Goal: Information Seeking & Learning: Learn about a topic

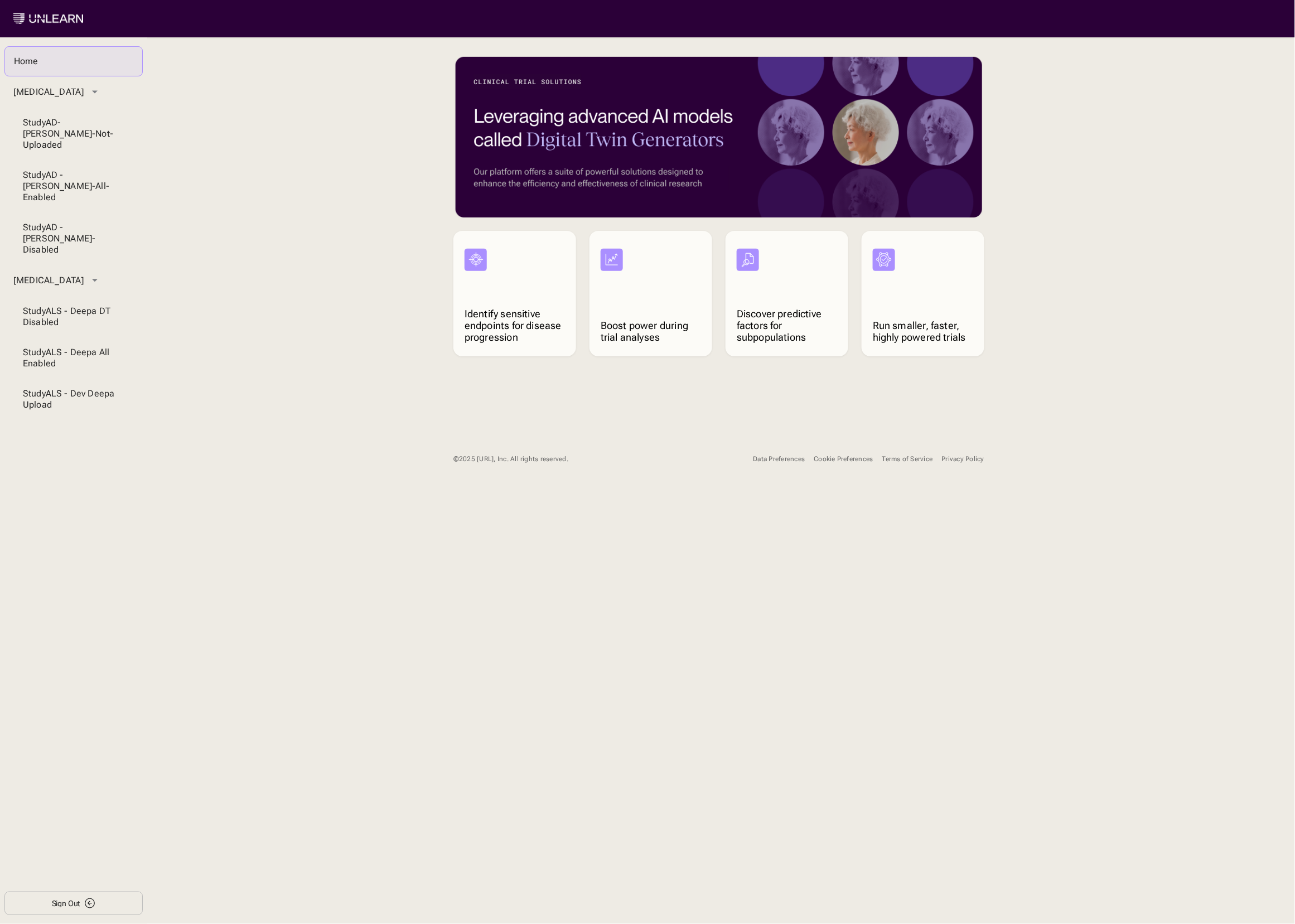
click at [835, 453] on button "Cookie Preferences" at bounding box center [843, 459] width 59 height 20
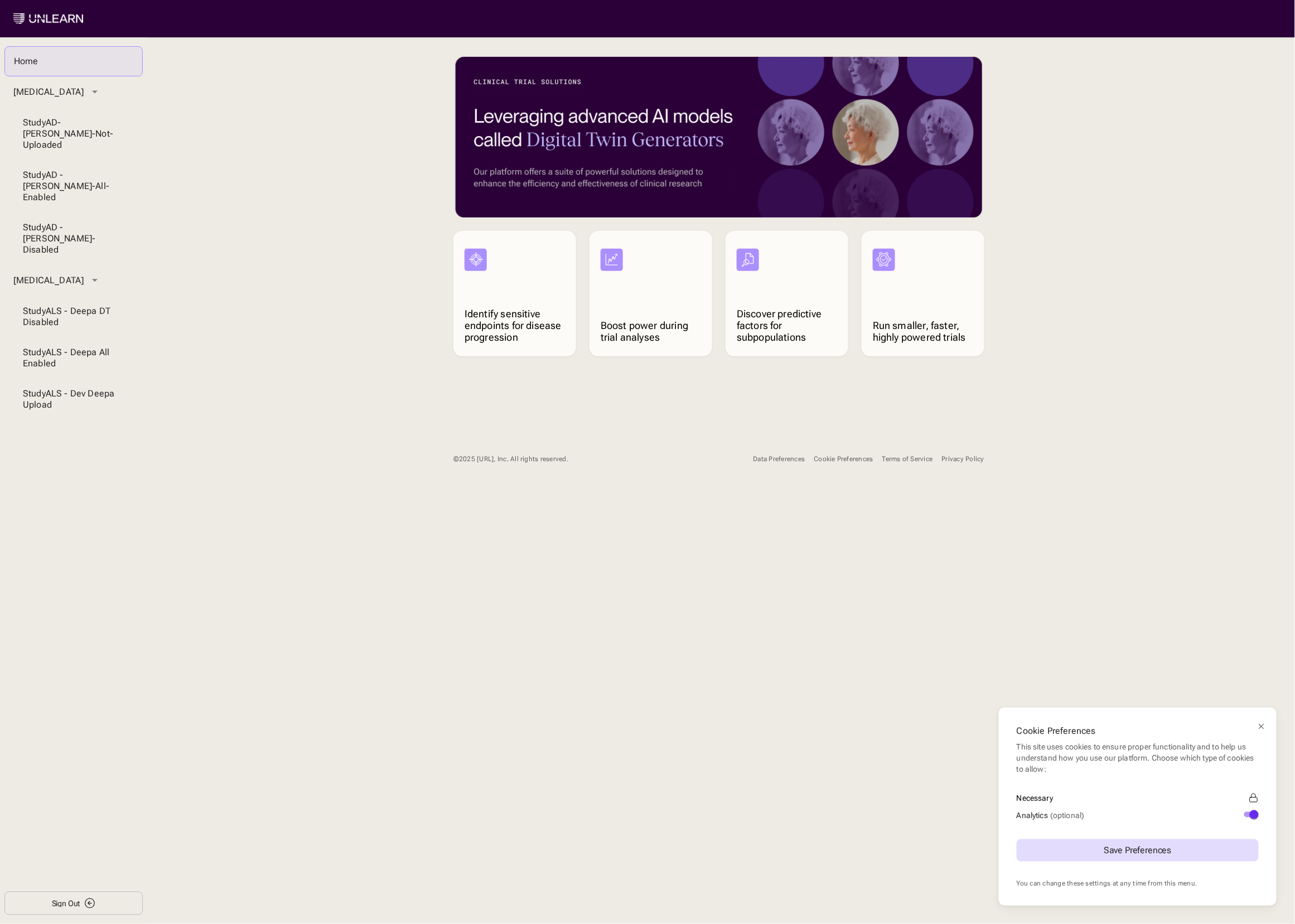
click at [683, 584] on div "Cookie Preferences This site uses cookies to ensure proper functionality and to…" at bounding box center [647, 462] width 1295 height 924
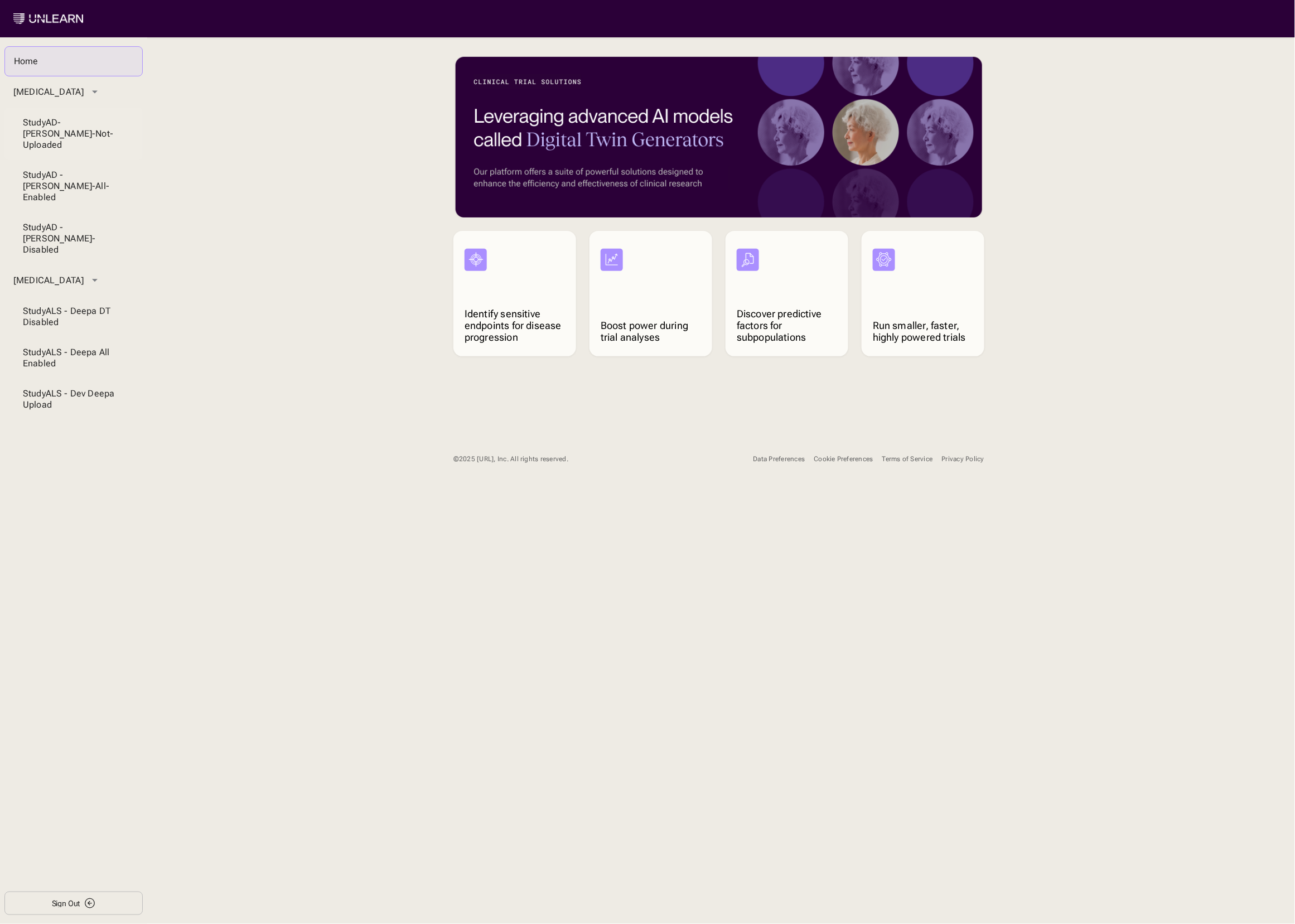
click at [75, 128] on div "Study AD-Niraj-Not-Uploaded" at bounding box center [73, 134] width 102 height 34
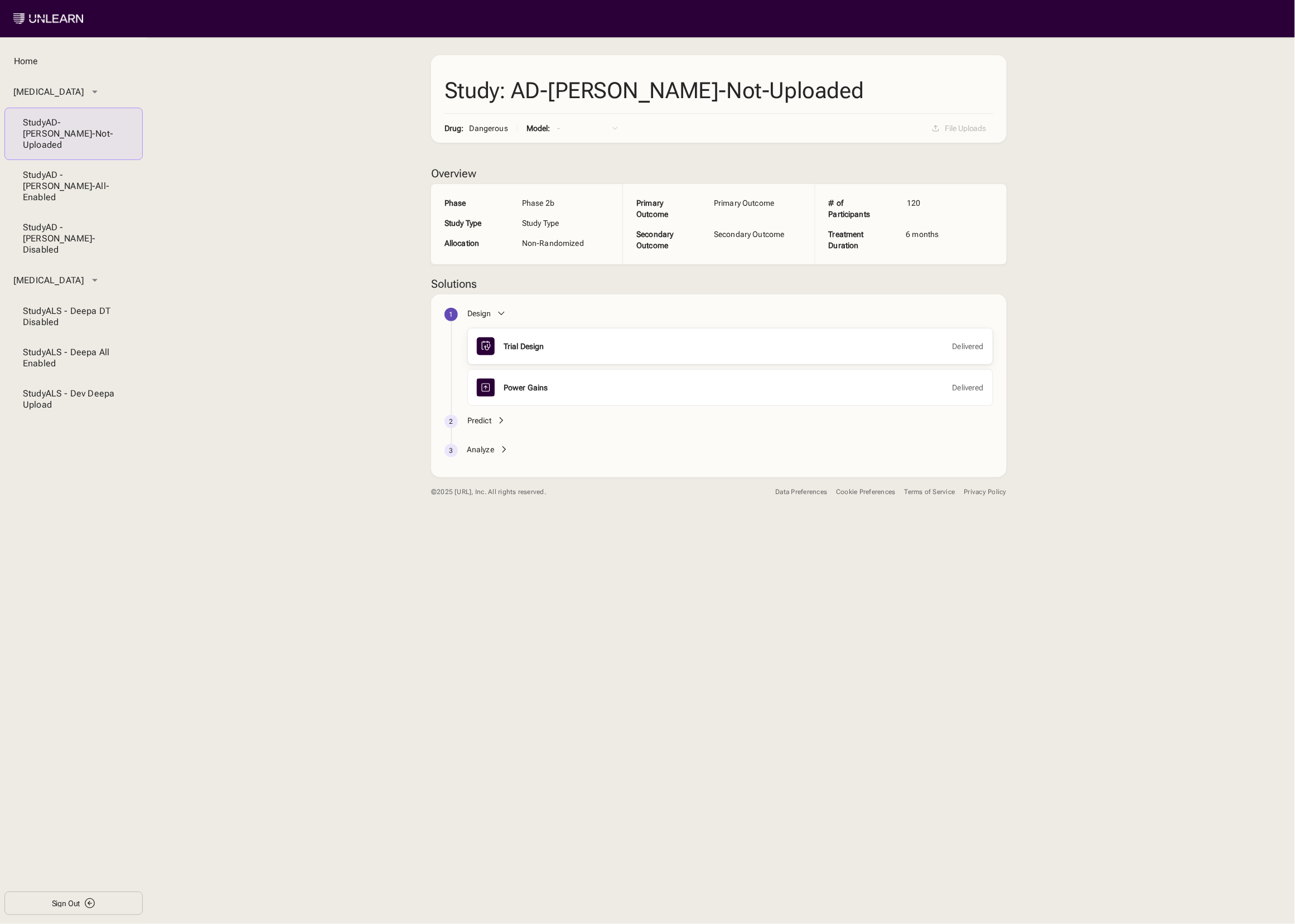
click at [535, 348] on div "Trial Design" at bounding box center [524, 347] width 40 height 11
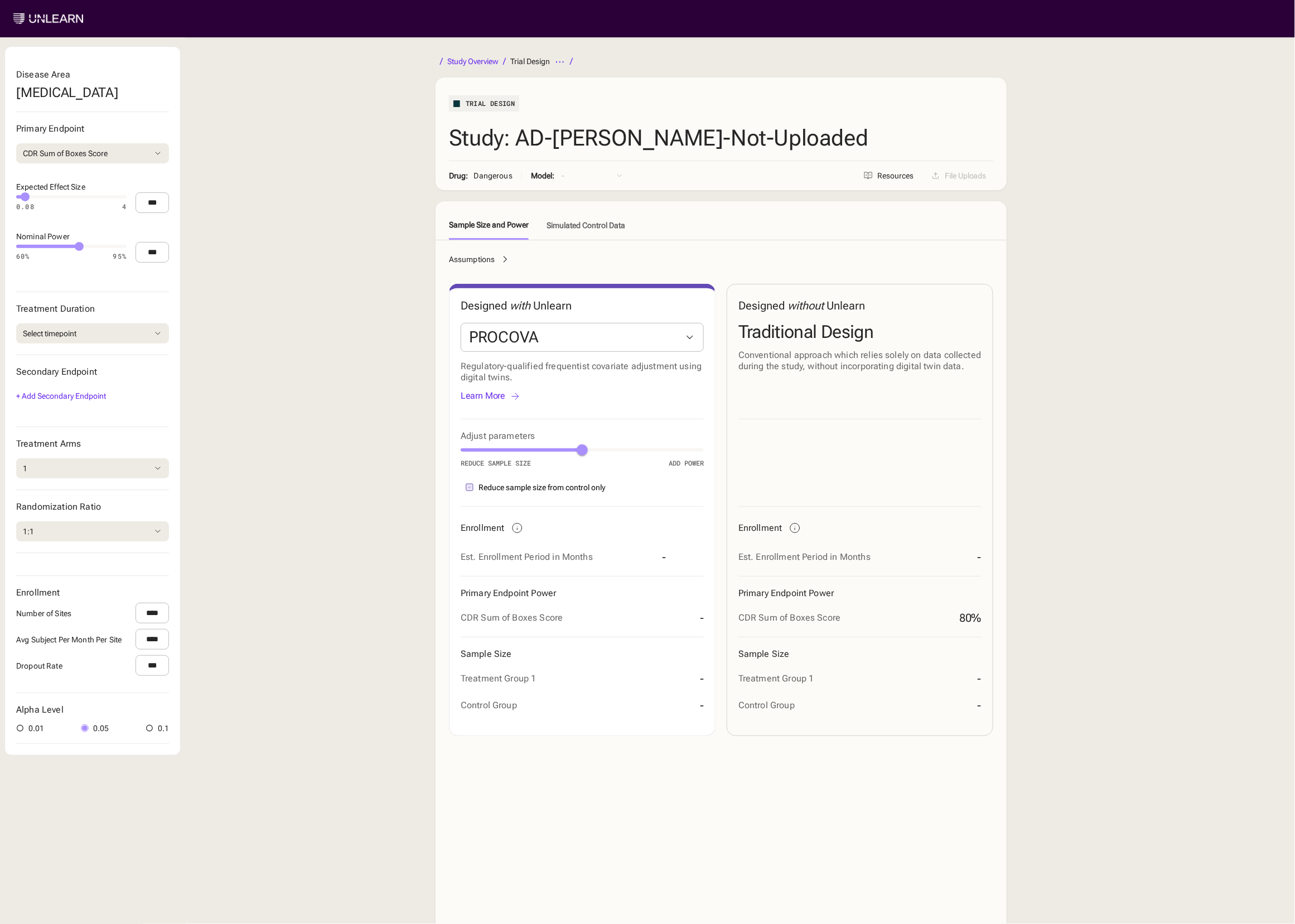
click at [464, 55] on li "Study Overview" at bounding box center [472, 61] width 74 height 13
click at [465, 57] on div "Study Overview" at bounding box center [473, 61] width 51 height 8
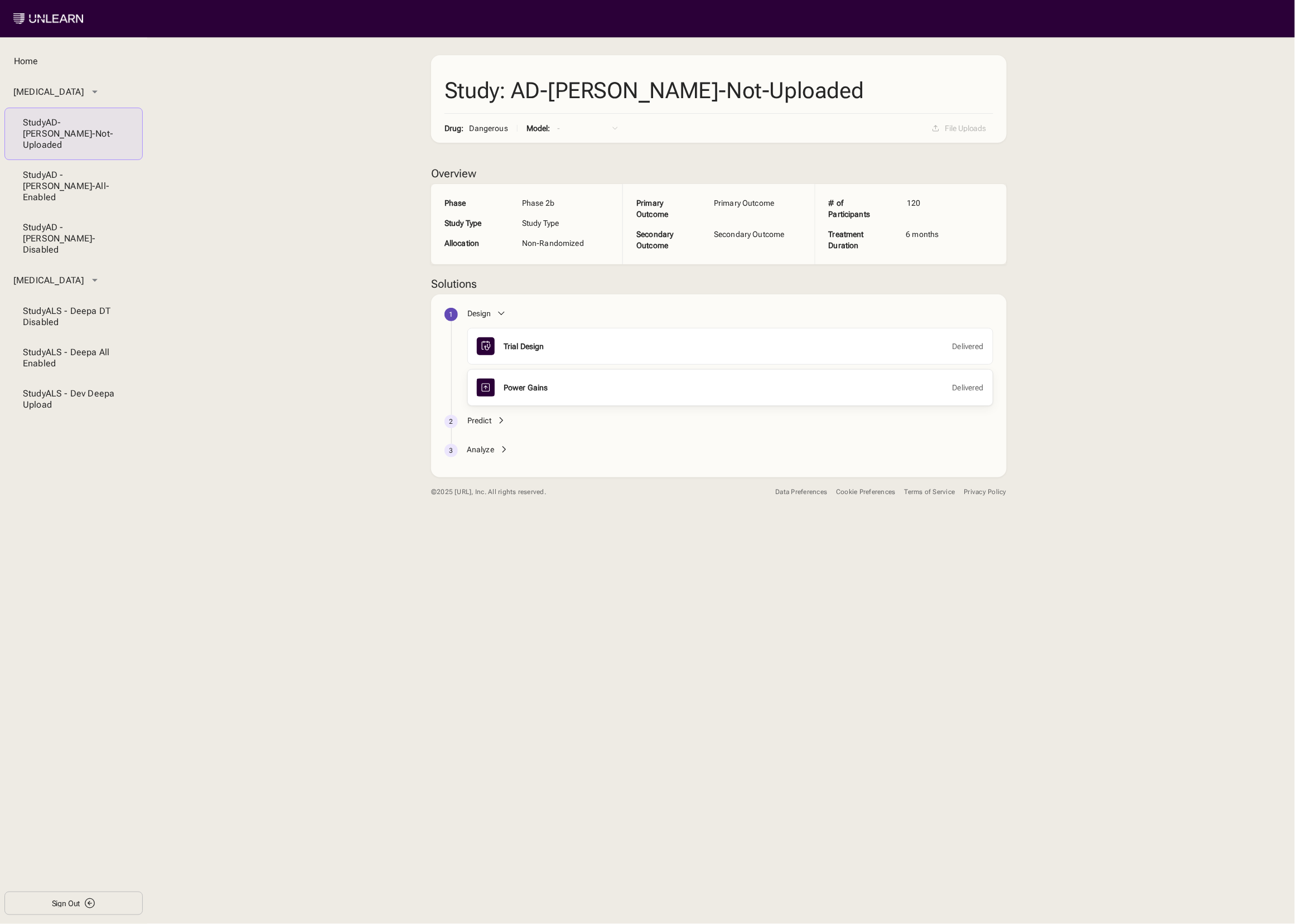
click at [525, 386] on div "Power Gains" at bounding box center [526, 388] width 44 height 11
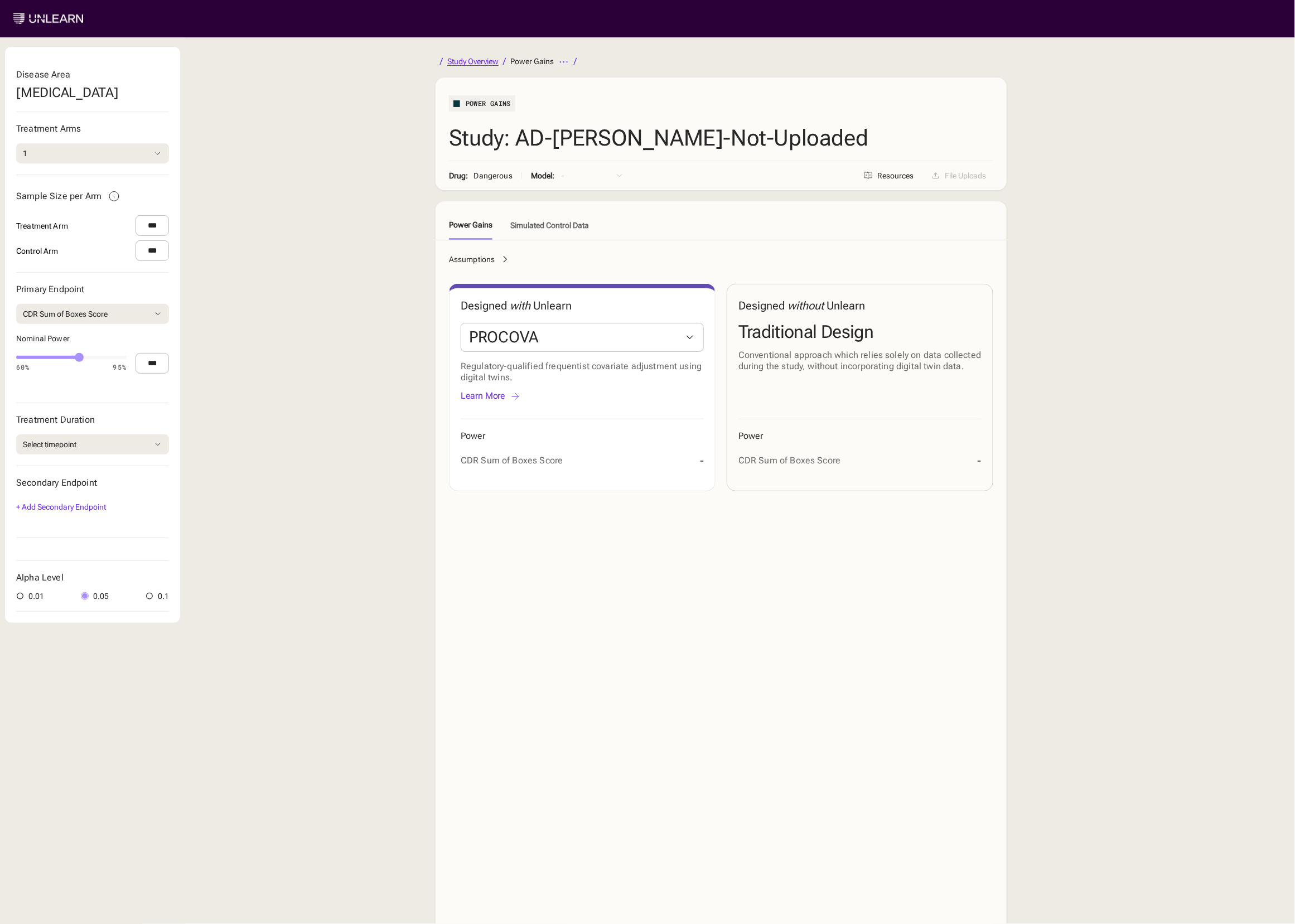
click at [456, 58] on div "Study Overview" at bounding box center [473, 61] width 51 height 8
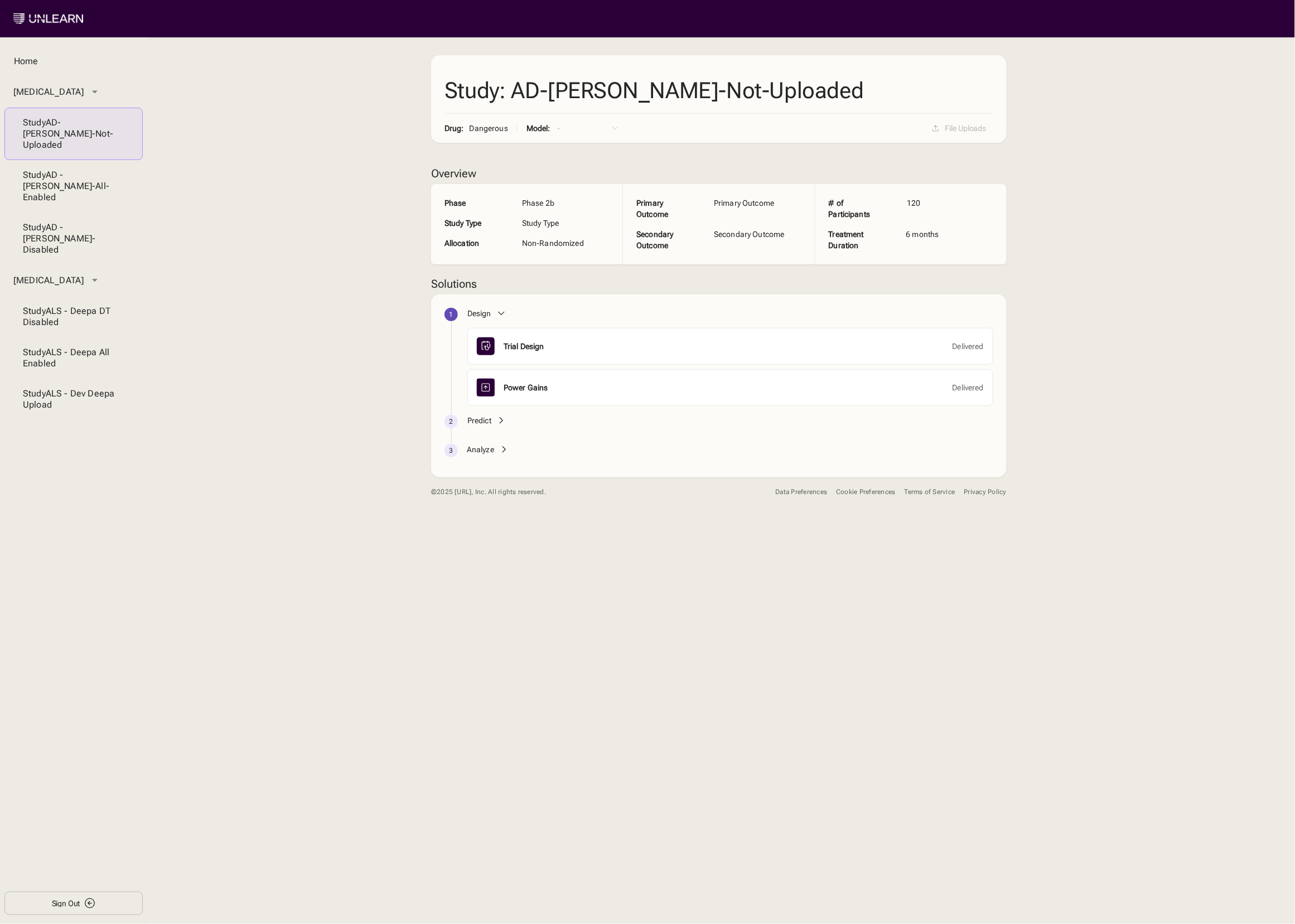
click at [483, 422] on div "Predict" at bounding box center [478, 421] width 24 height 11
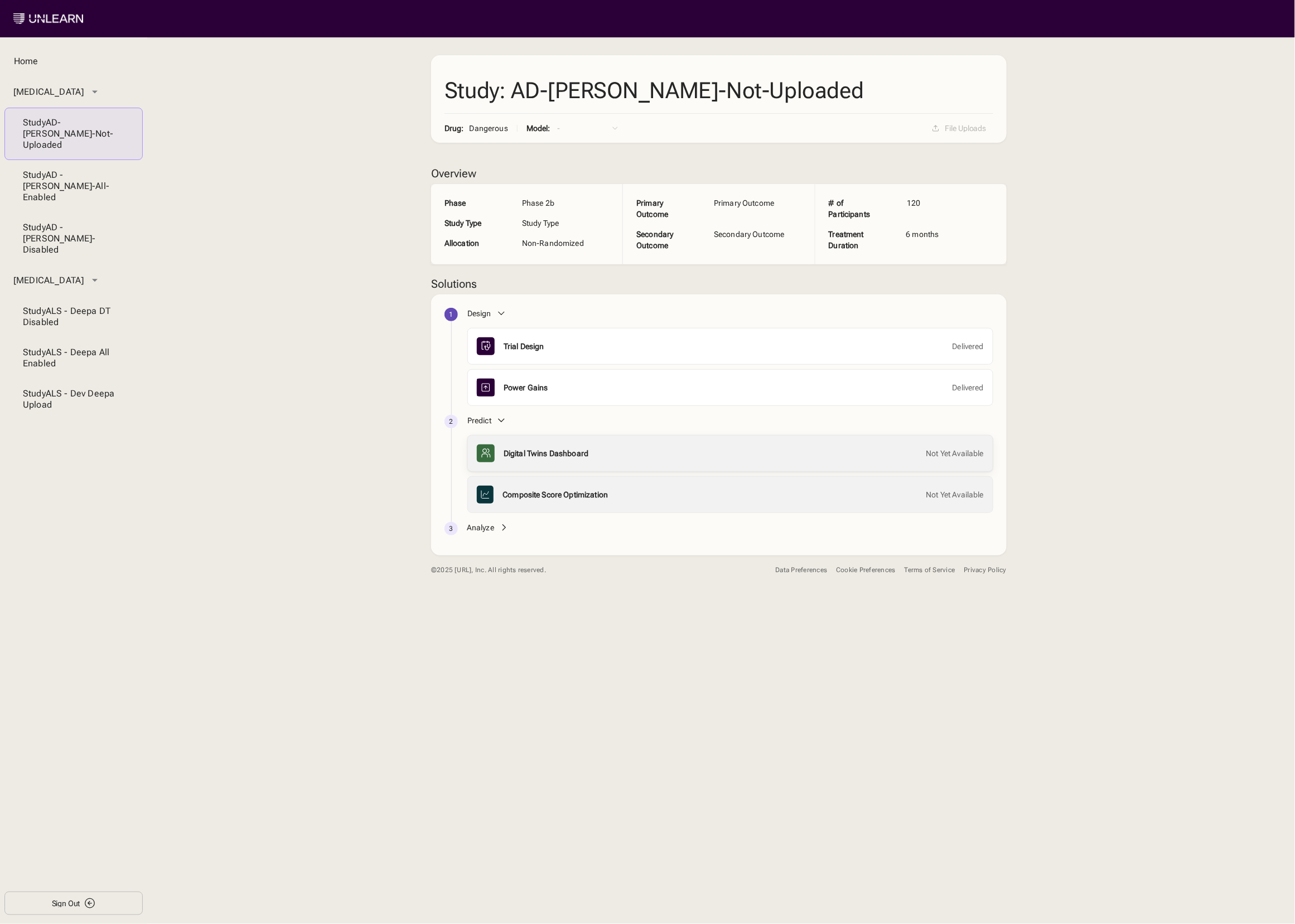
click at [506, 451] on div "Digital Twins Dashboard" at bounding box center [546, 453] width 85 height 11
click at [520, 487] on div "Composite Score Optimization Not Yet Available" at bounding box center [730, 494] width 507 height 18
click at [61, 907] on div "Sign Out" at bounding box center [66, 903] width 28 height 8
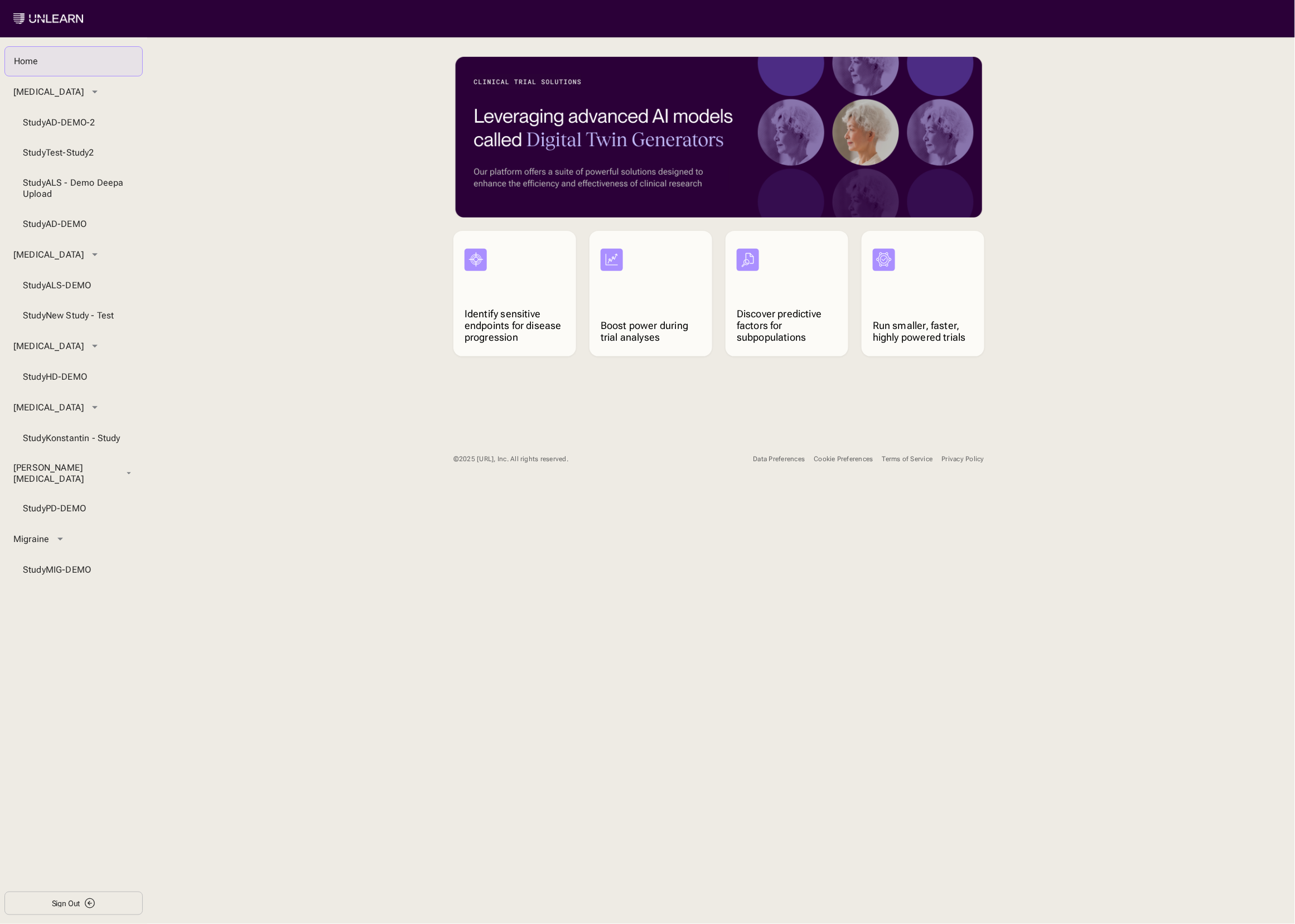
click at [827, 458] on div "Cookie Preferences" at bounding box center [843, 459] width 59 height 8
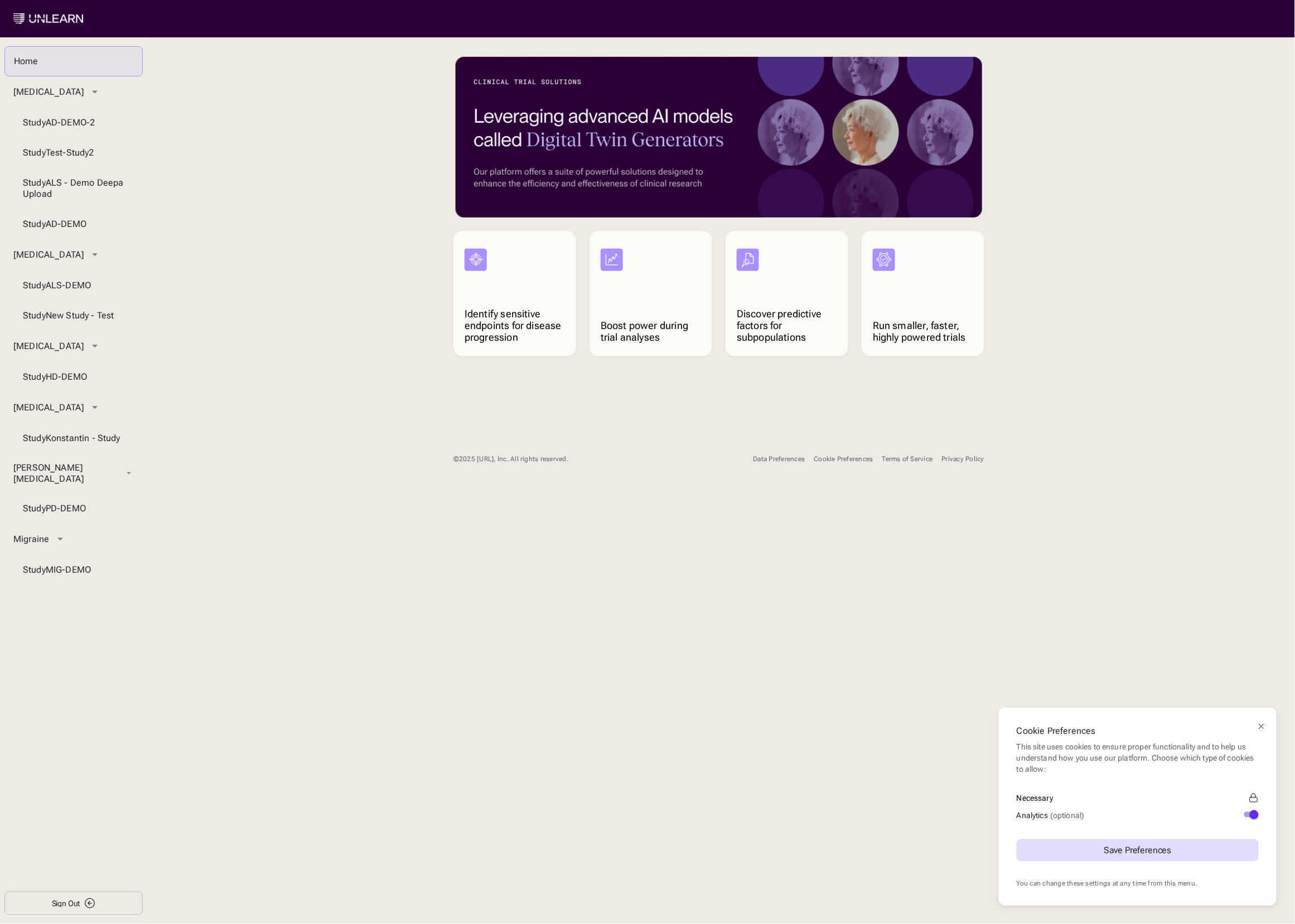
click at [1246, 813] on button "Analytics (optional)" at bounding box center [1251, 815] width 14 height 6
click at [1156, 852] on div "Save Preferences" at bounding box center [1138, 850] width 68 height 8
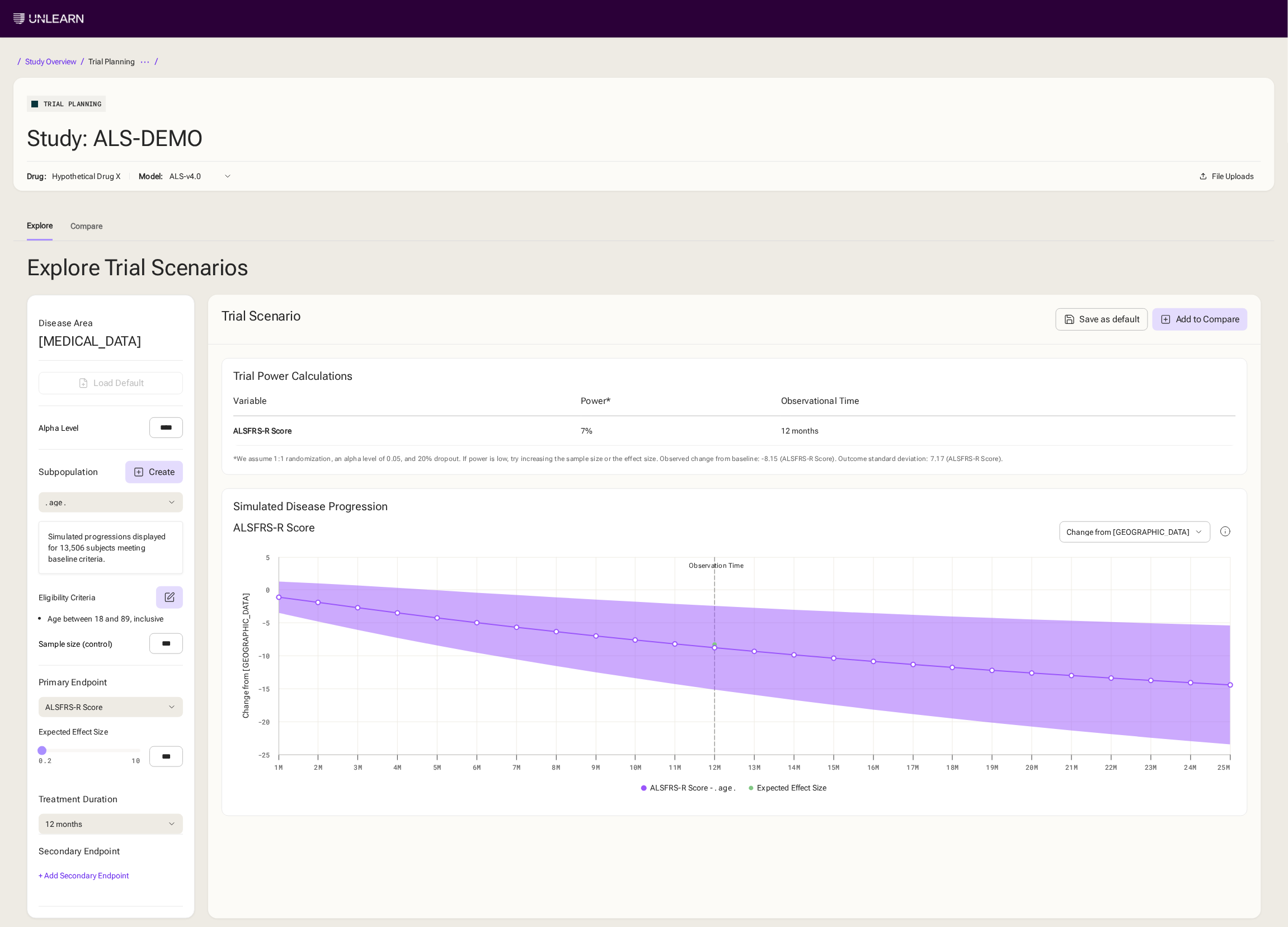
drag, startPoint x: 59, startPoint y: 58, endPoint x: 63, endPoint y: 74, distance: 16.5
click at [59, 59] on div "Study Overview" at bounding box center [51, 61] width 51 height 8
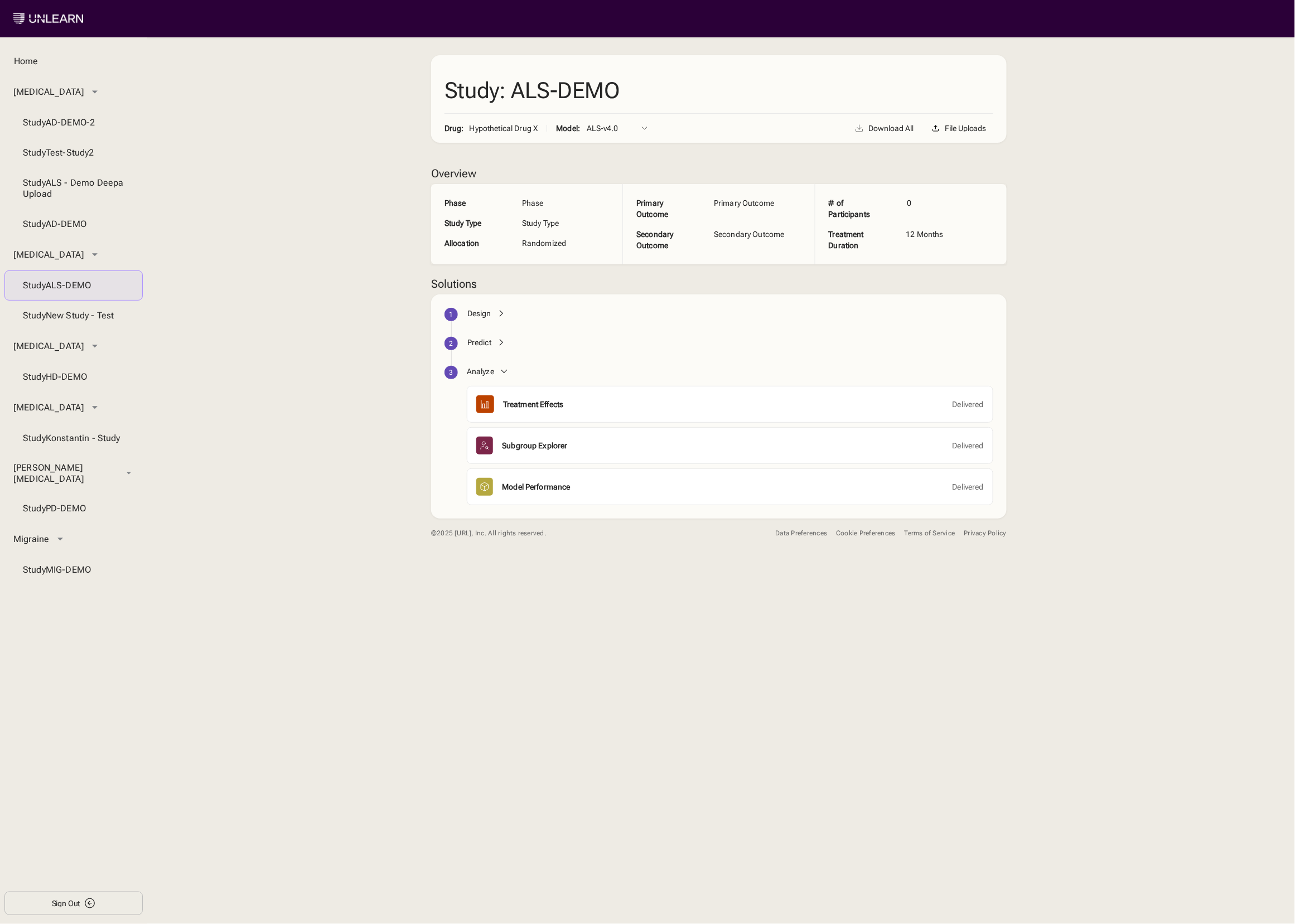
click at [66, 902] on div "Sign Out" at bounding box center [66, 903] width 28 height 8
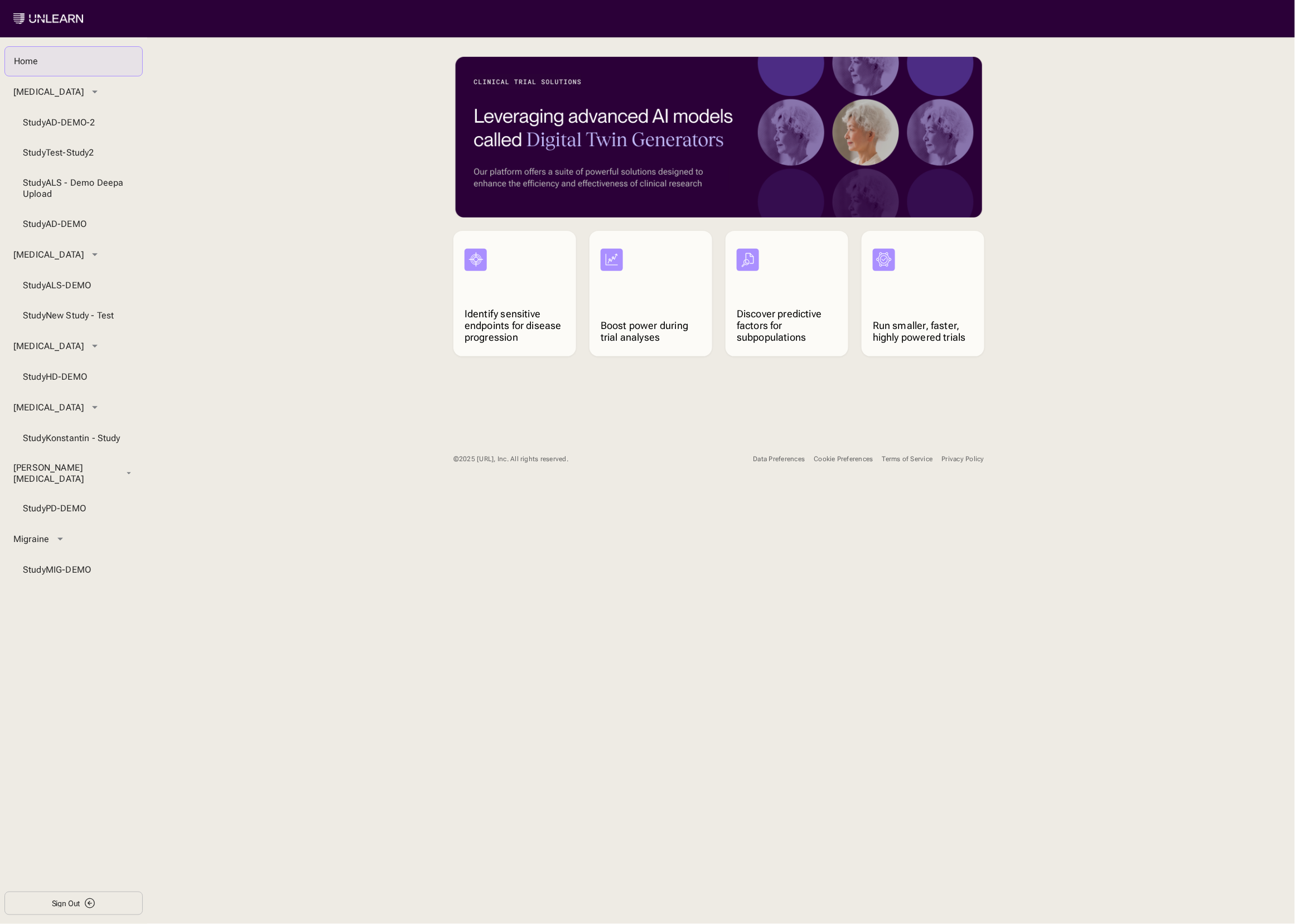
click at [840, 460] on div "Cookie Preferences" at bounding box center [843, 459] width 59 height 8
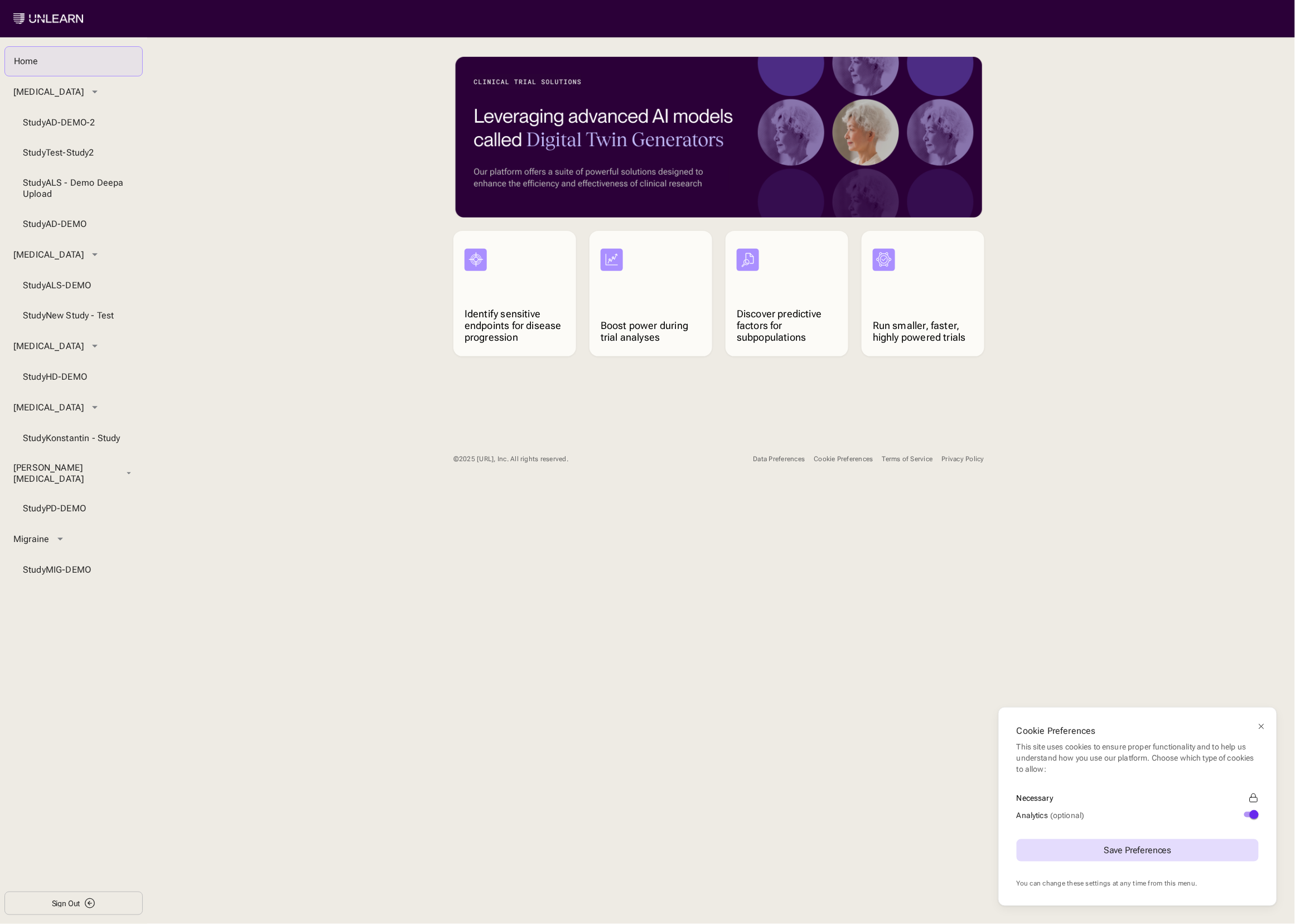
click at [632, 597] on div "Cookie Preferences This site uses cookies to ensure proper functionality and to…" at bounding box center [647, 462] width 1295 height 924
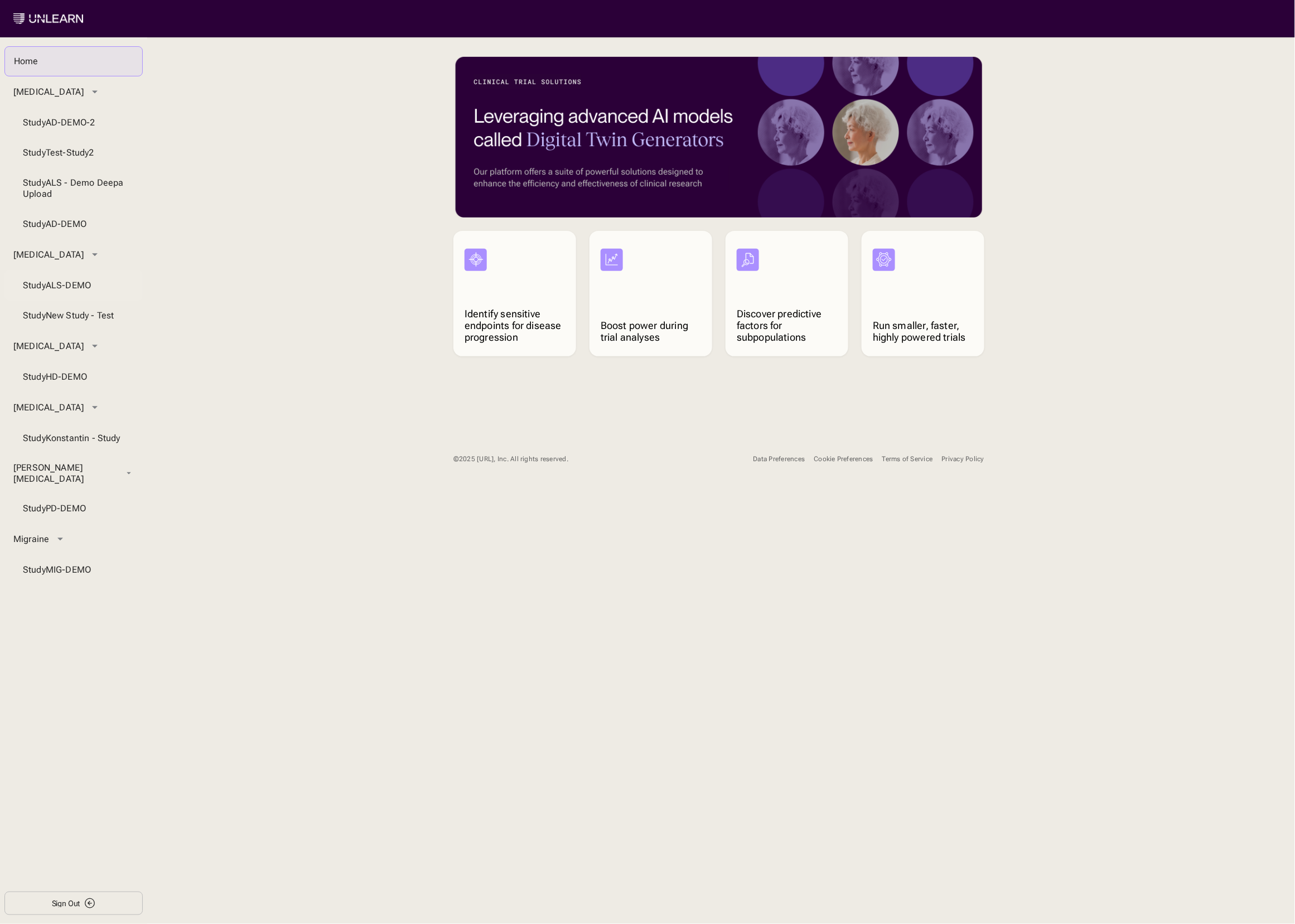
click at [40, 291] on div "Study ALS-DEMO" at bounding box center [73, 285] width 102 height 11
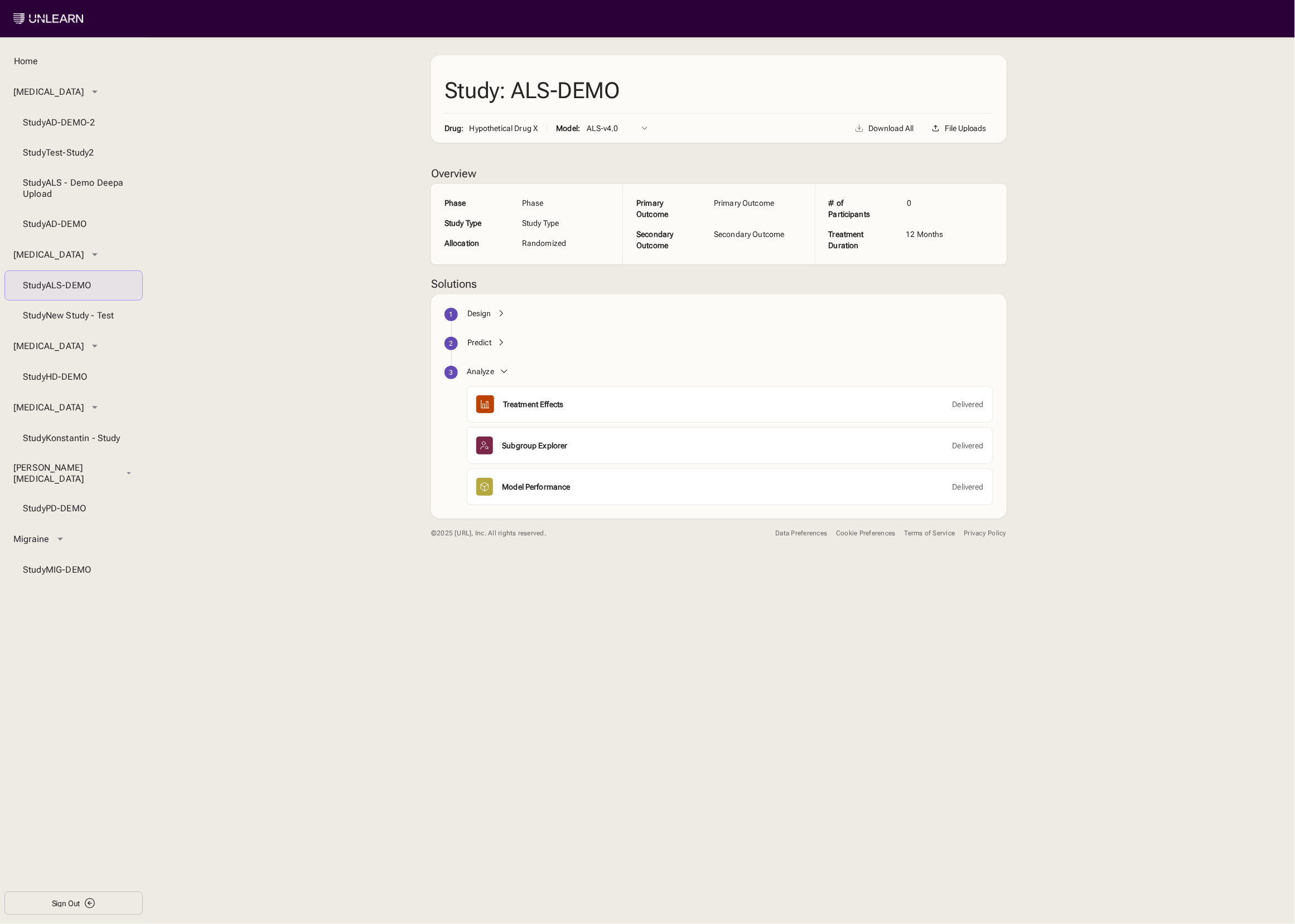
click at [478, 309] on div "Design" at bounding box center [478, 314] width 24 height 11
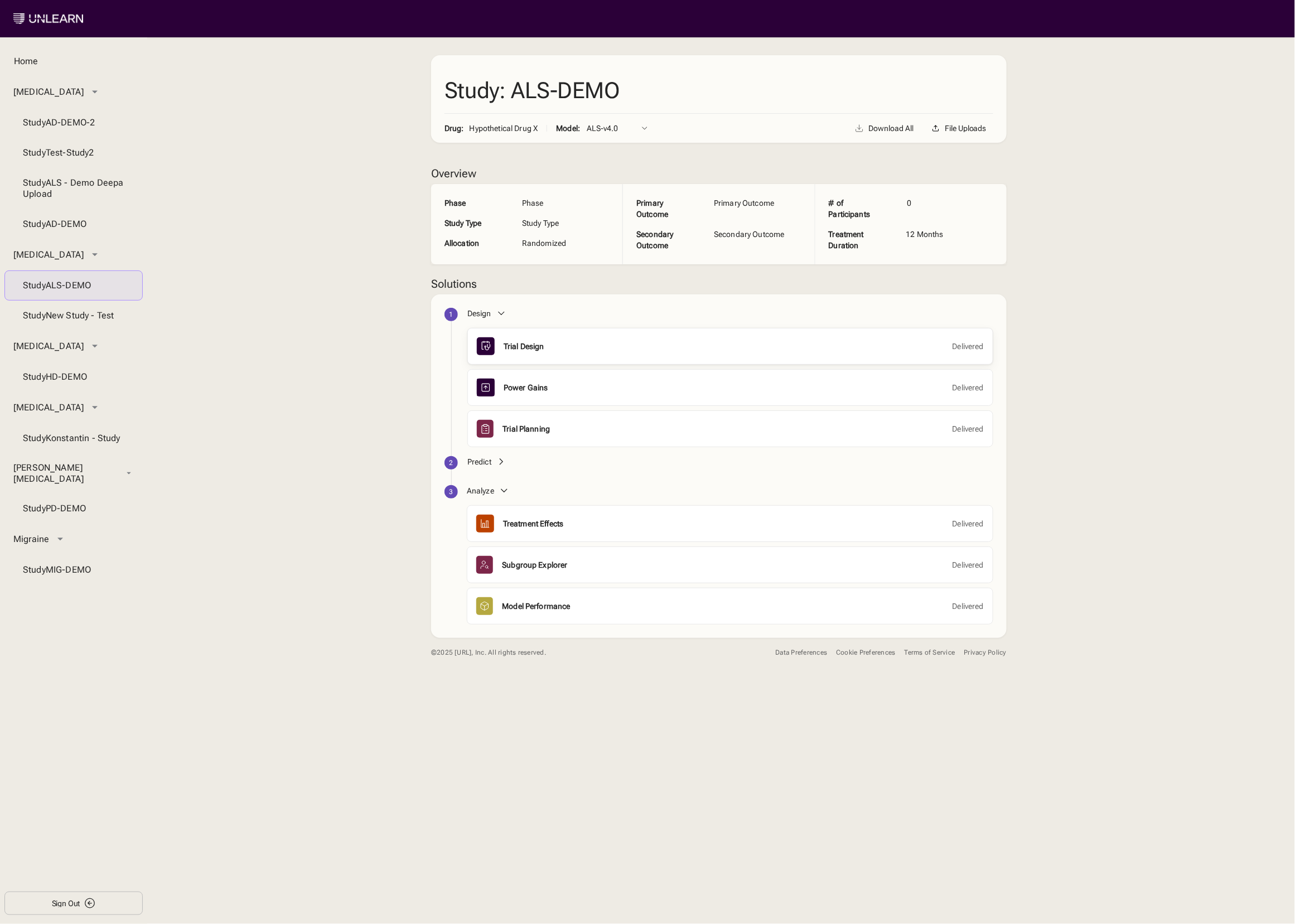
click at [528, 345] on div "Trial Design" at bounding box center [524, 347] width 40 height 11
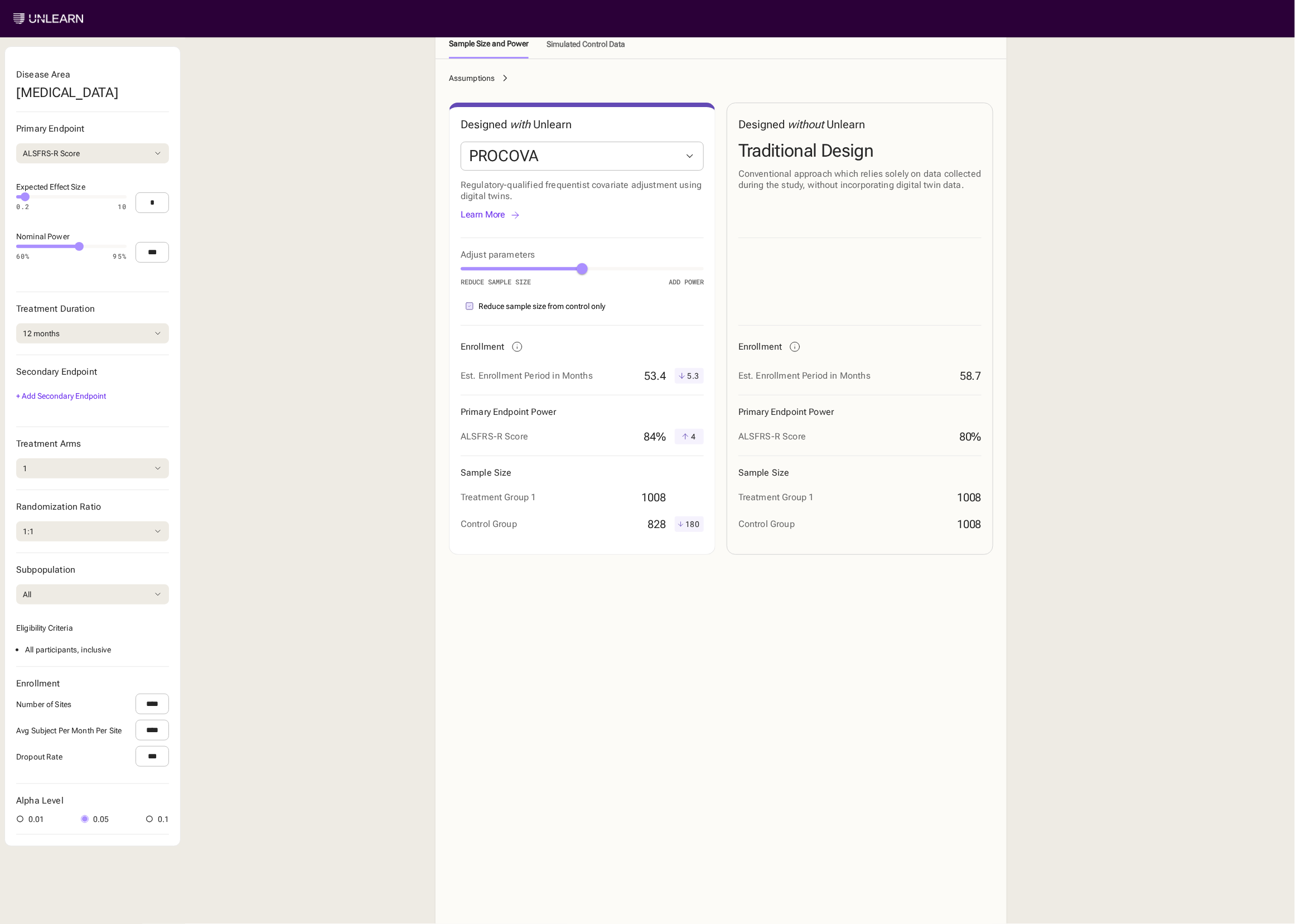
scroll to position [65, 0]
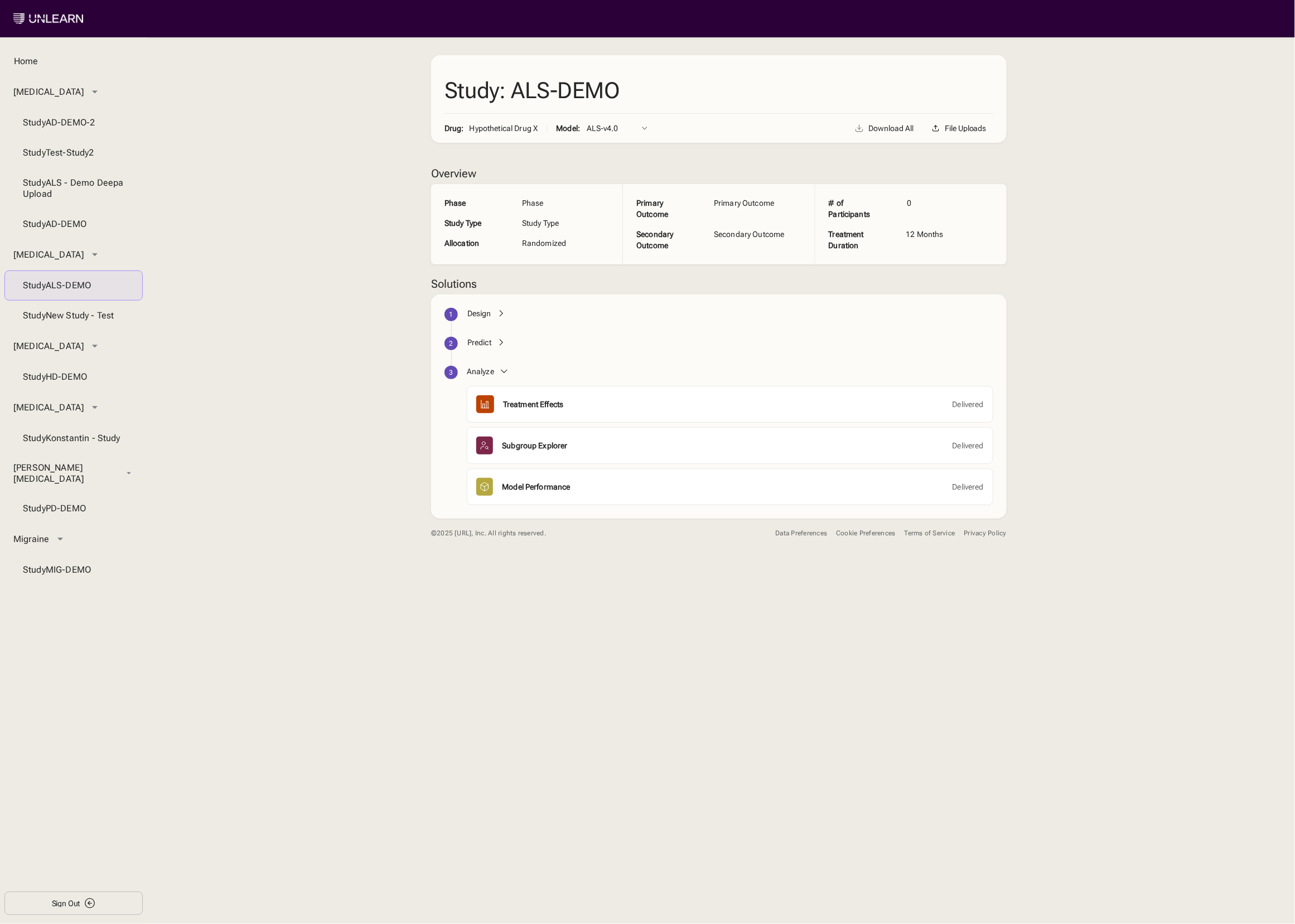
click at [478, 316] on div "Design" at bounding box center [478, 314] width 24 height 11
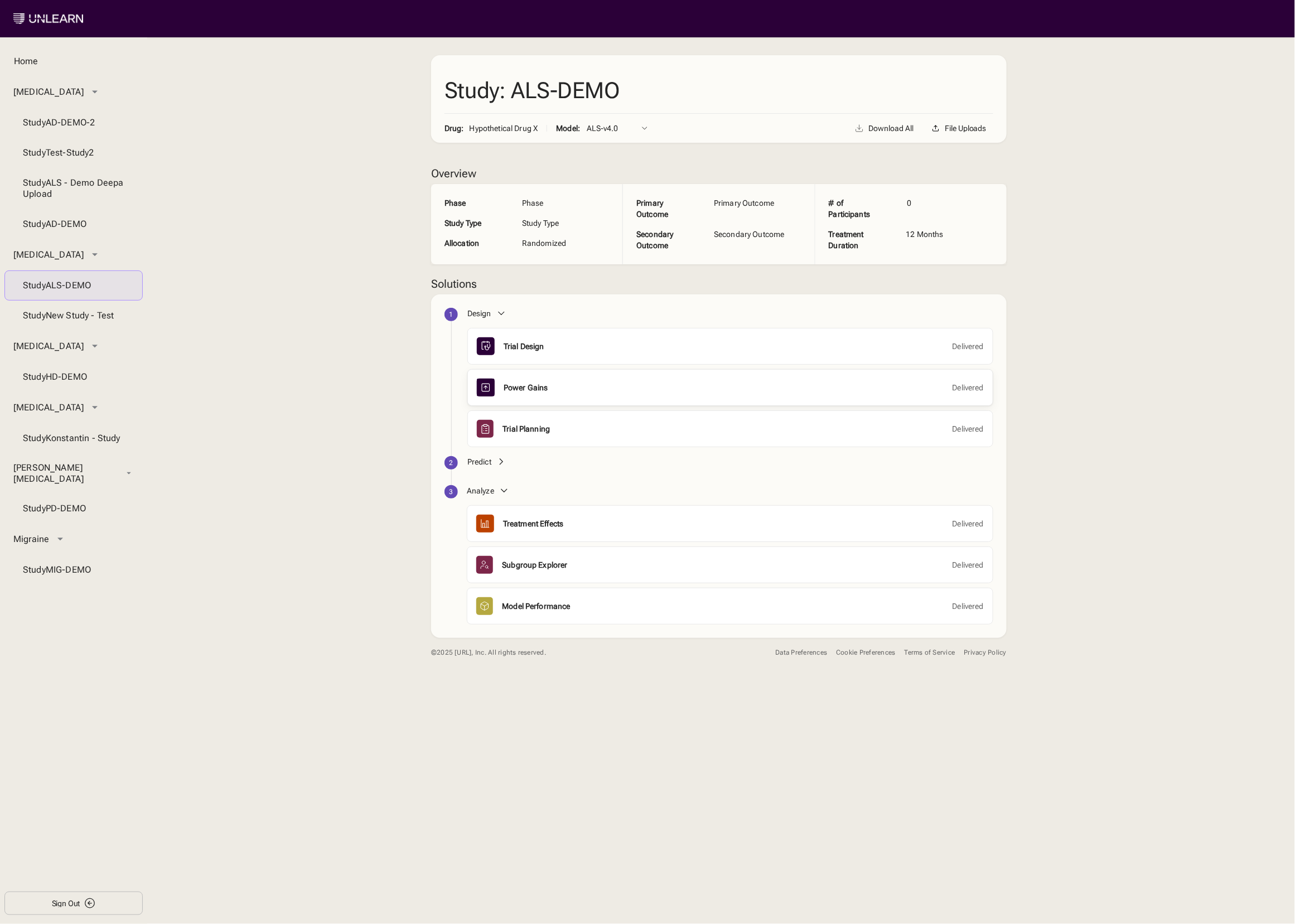
click at [527, 390] on div "Power Gains" at bounding box center [526, 388] width 44 height 11
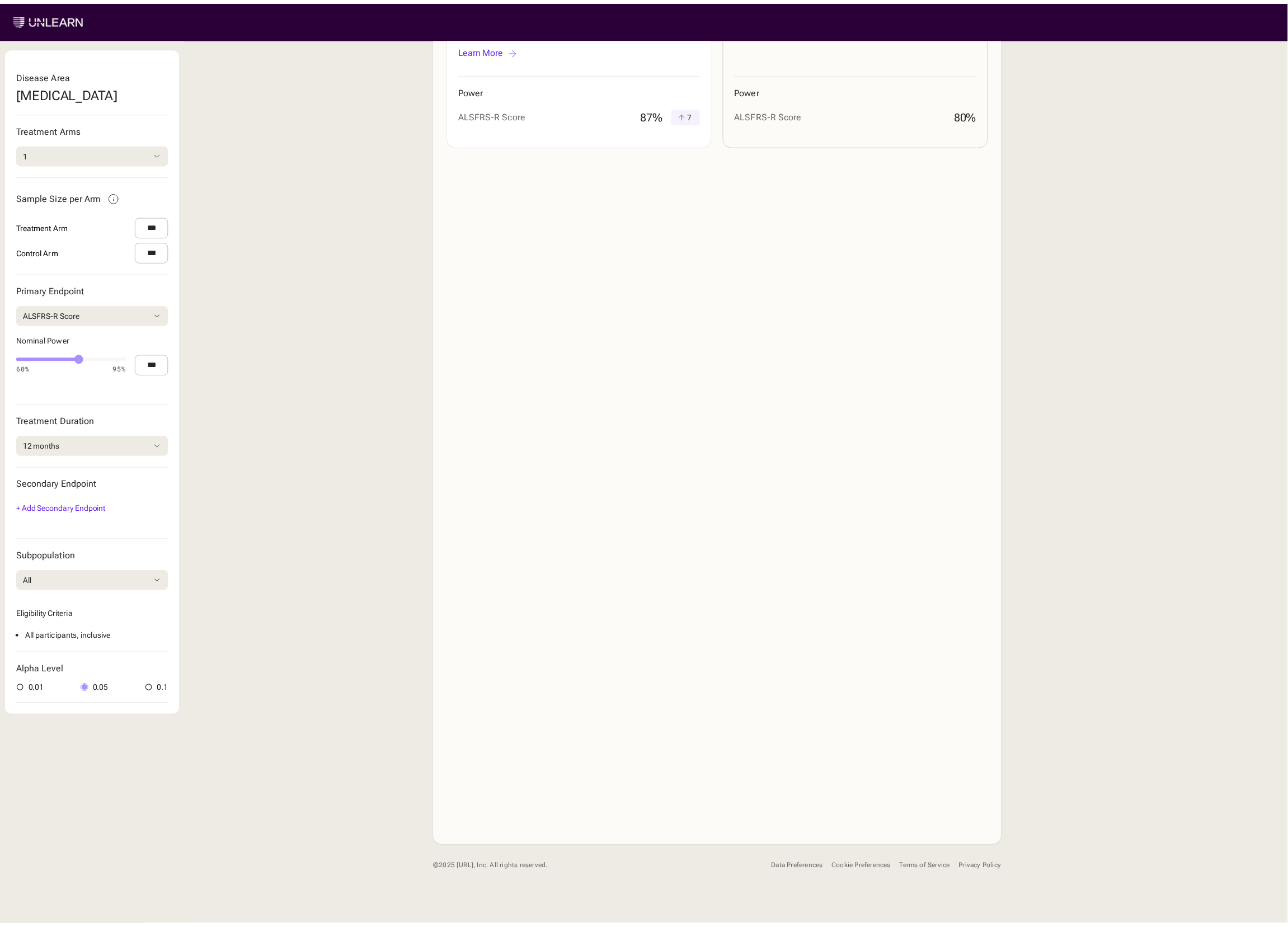
scroll to position [349, 0]
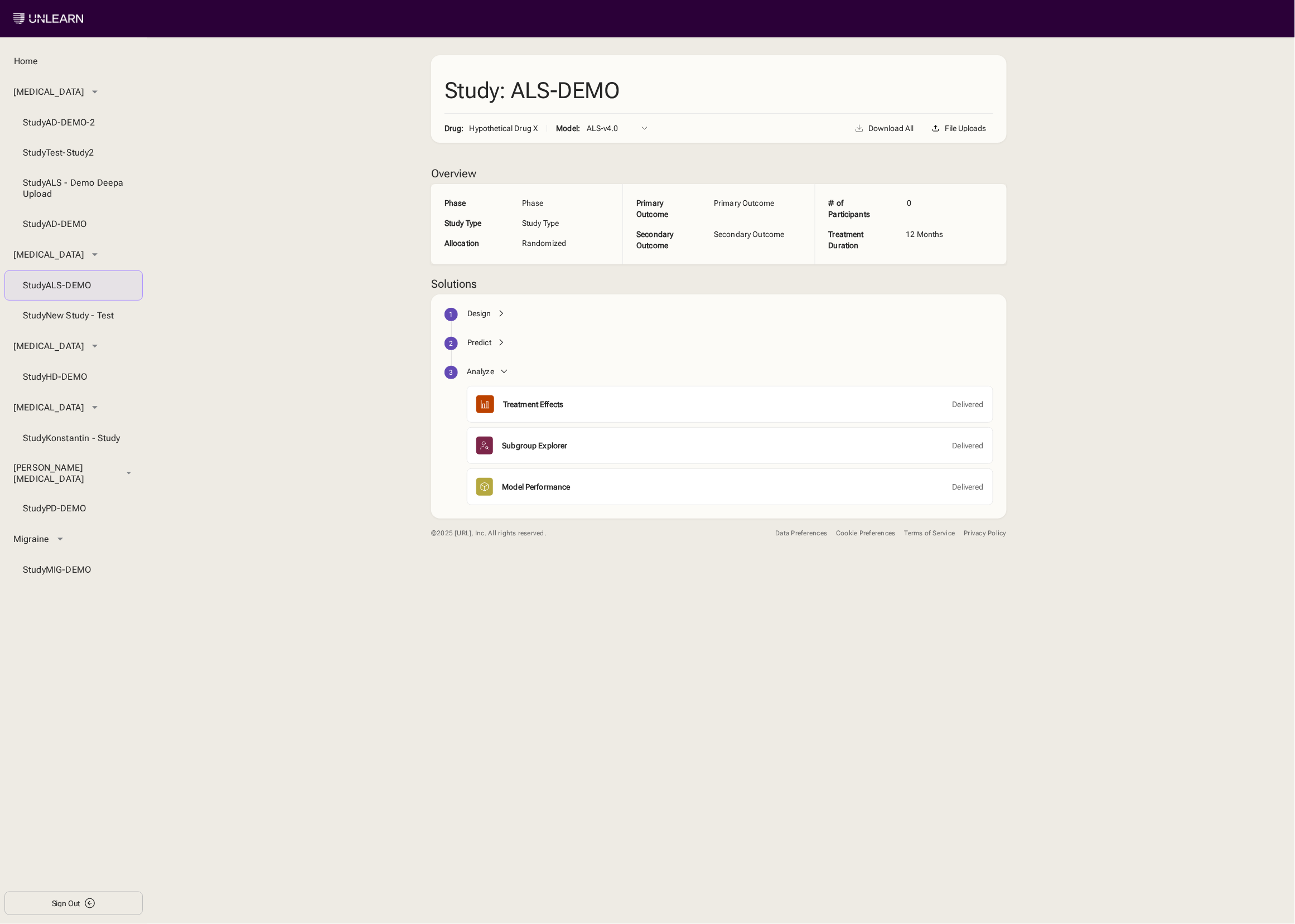
click at [467, 313] on div "Design" at bounding box center [478, 314] width 24 height 11
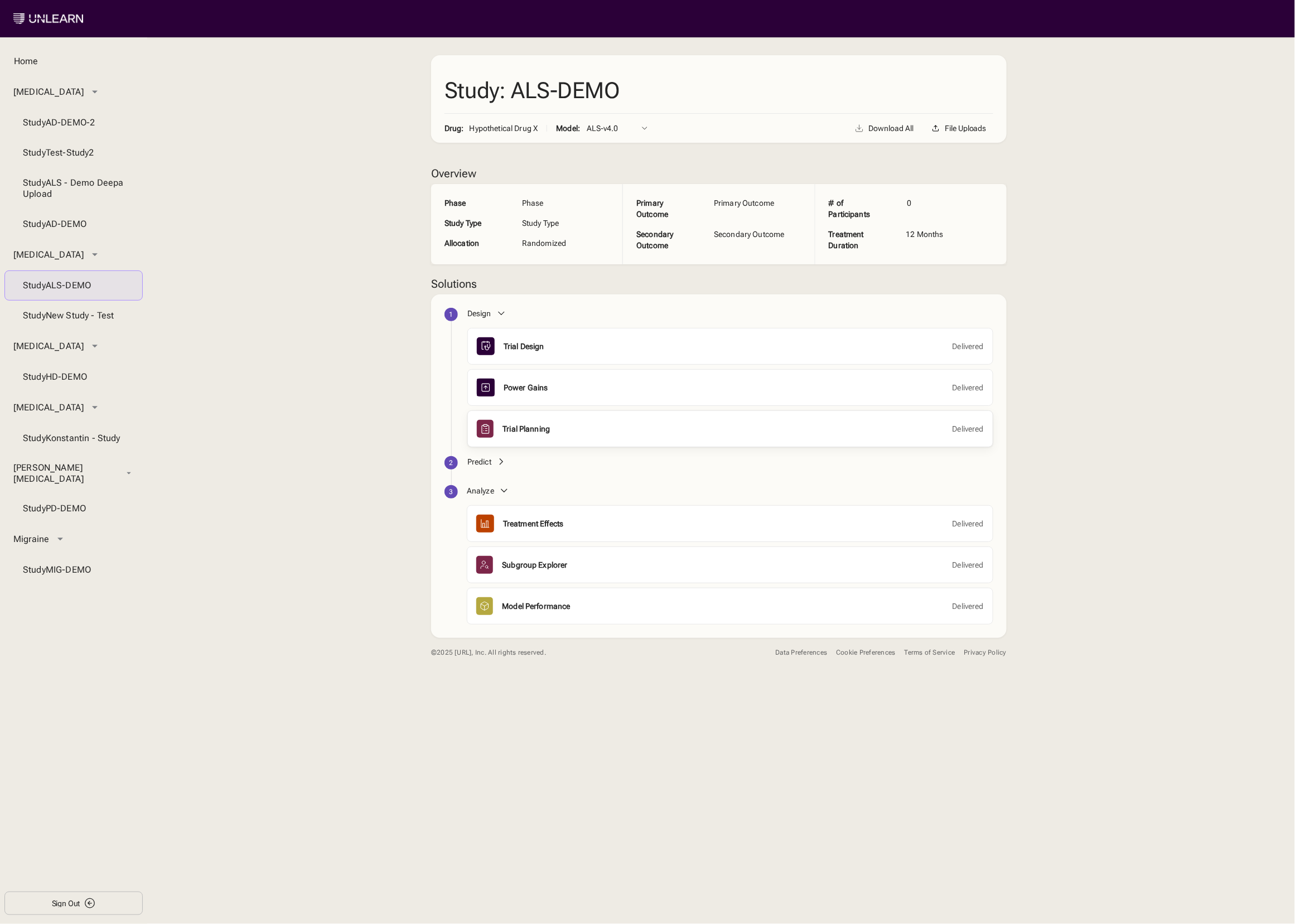
click at [502, 431] on div "Trial Planning" at bounding box center [526, 429] width 47 height 11
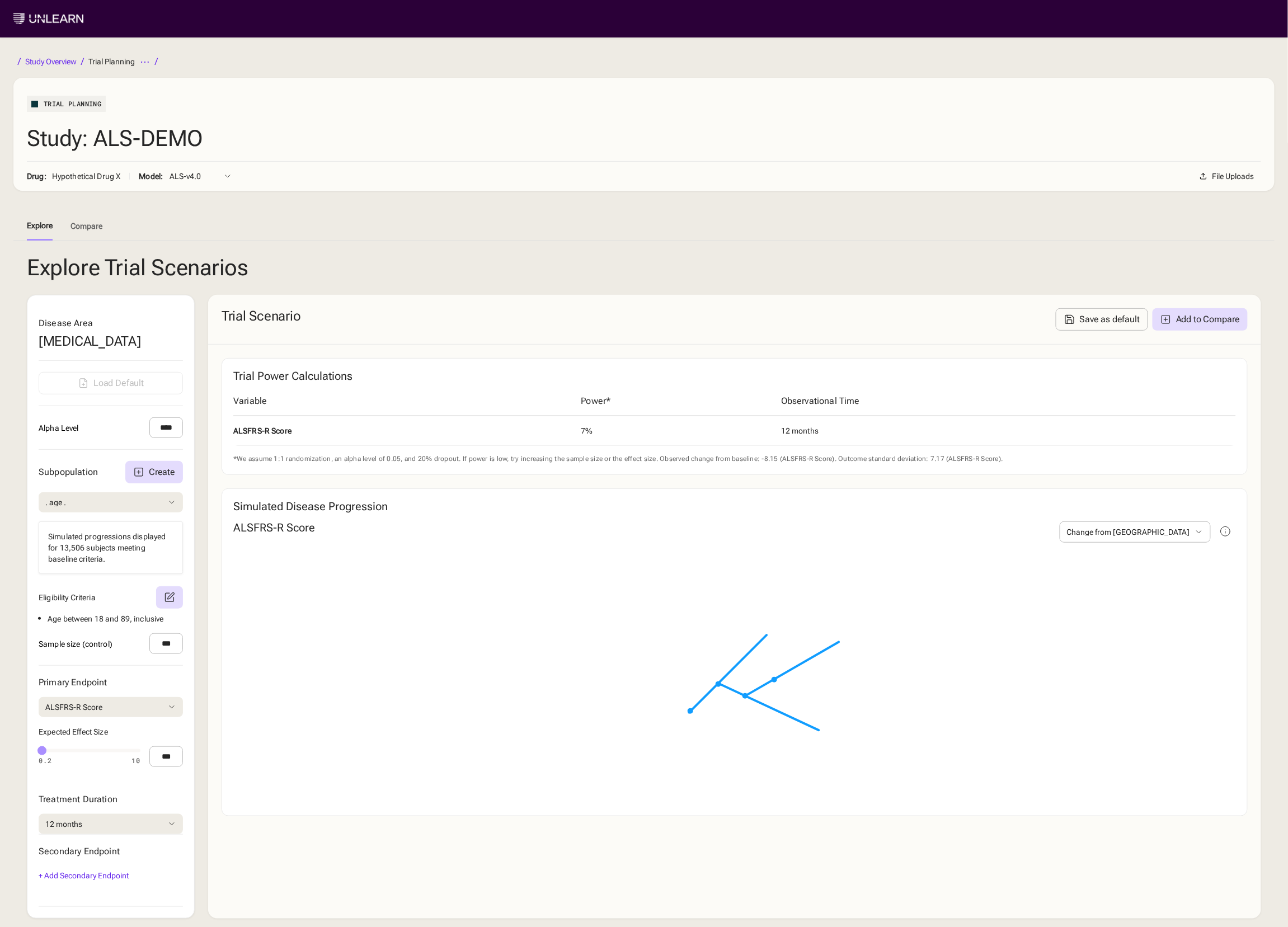
scroll to position [61, 0]
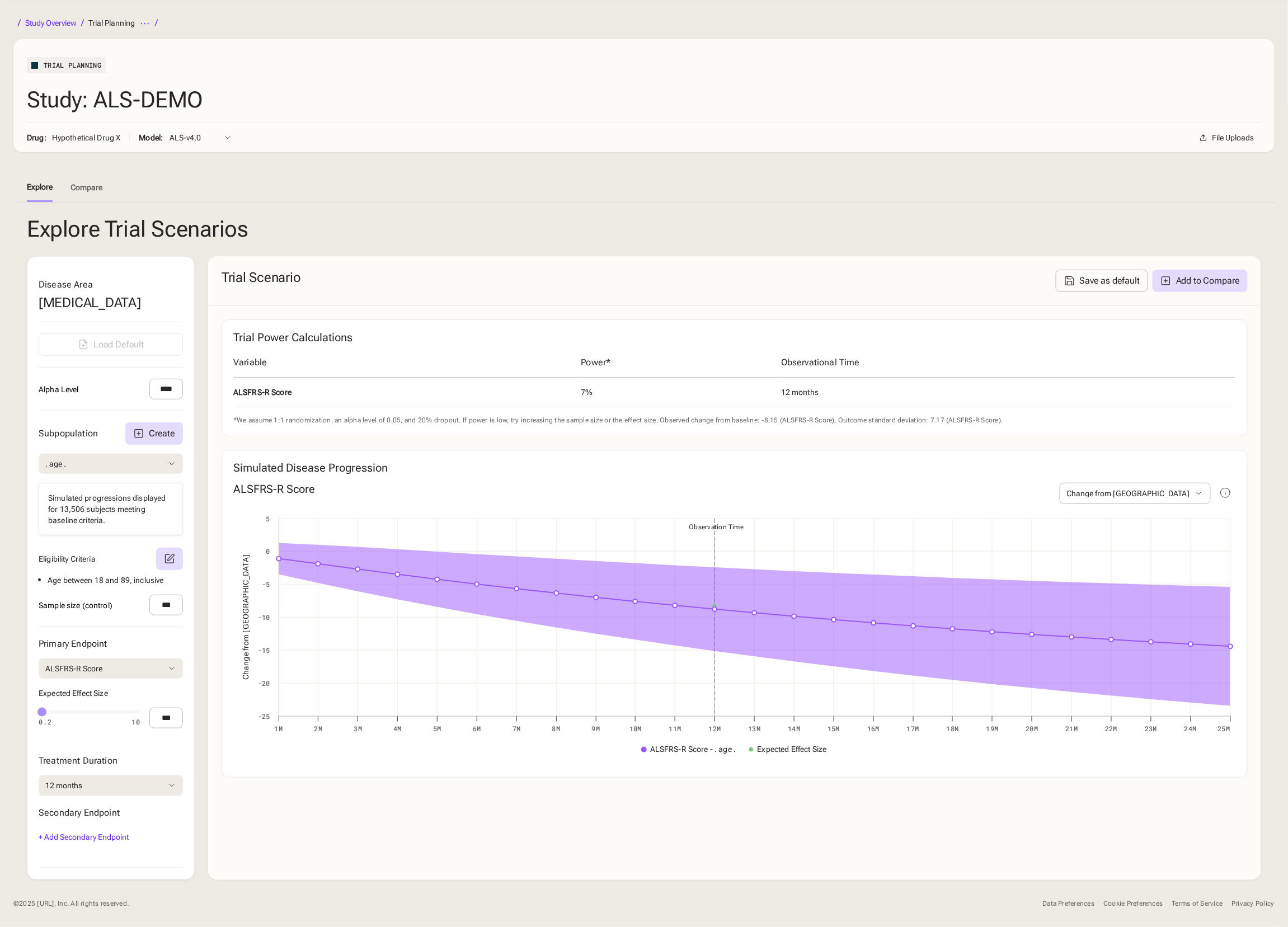
click at [1124, 901] on div "Cookie Preferences" at bounding box center [1133, 903] width 60 height 9
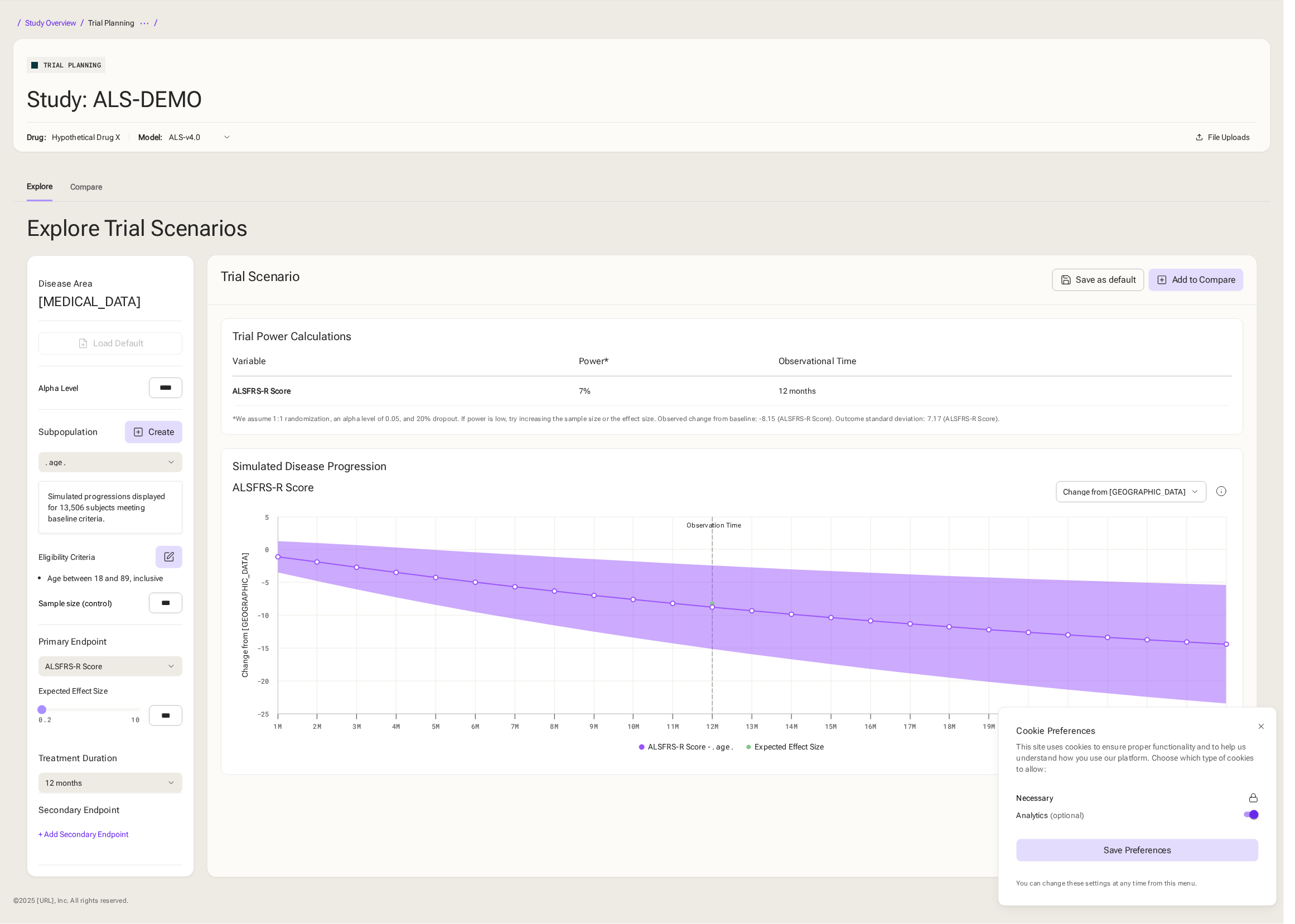
click at [1266, 726] on div at bounding box center [1261, 726] width 13 height 13
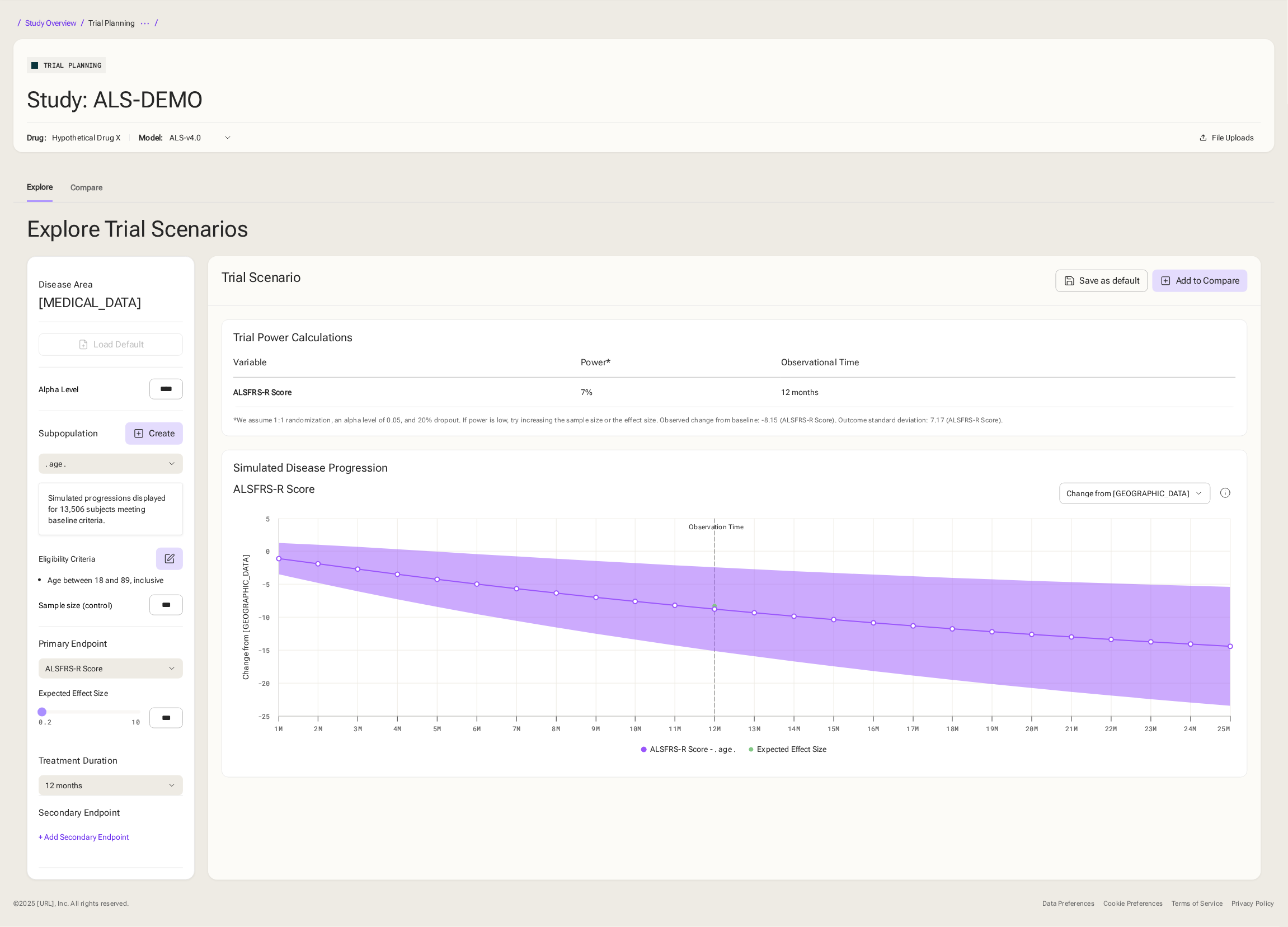
click at [1181, 901] on div "Terms of Service" at bounding box center [1197, 903] width 51 height 9
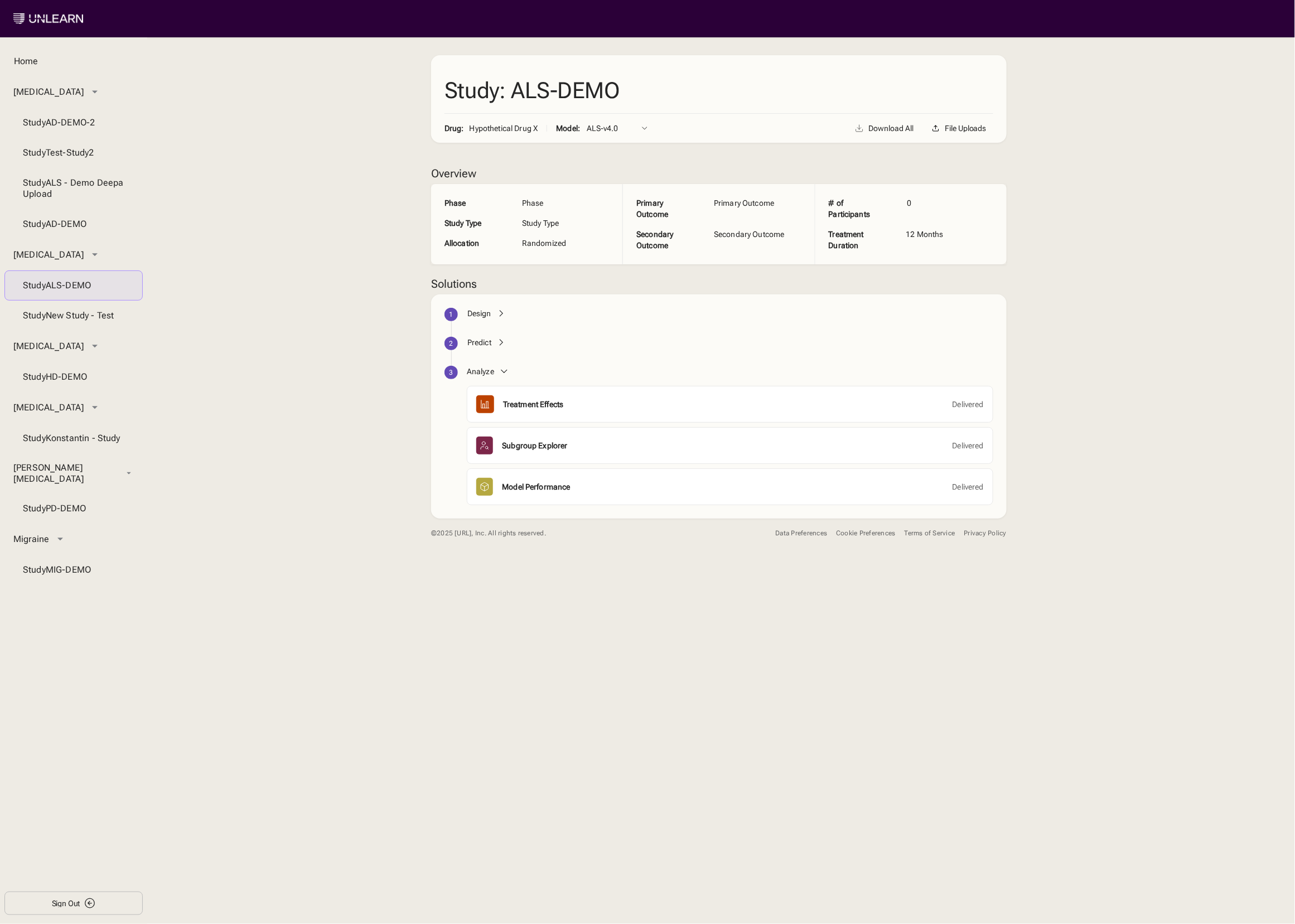
click at [467, 345] on div "Predict" at bounding box center [478, 343] width 24 height 11
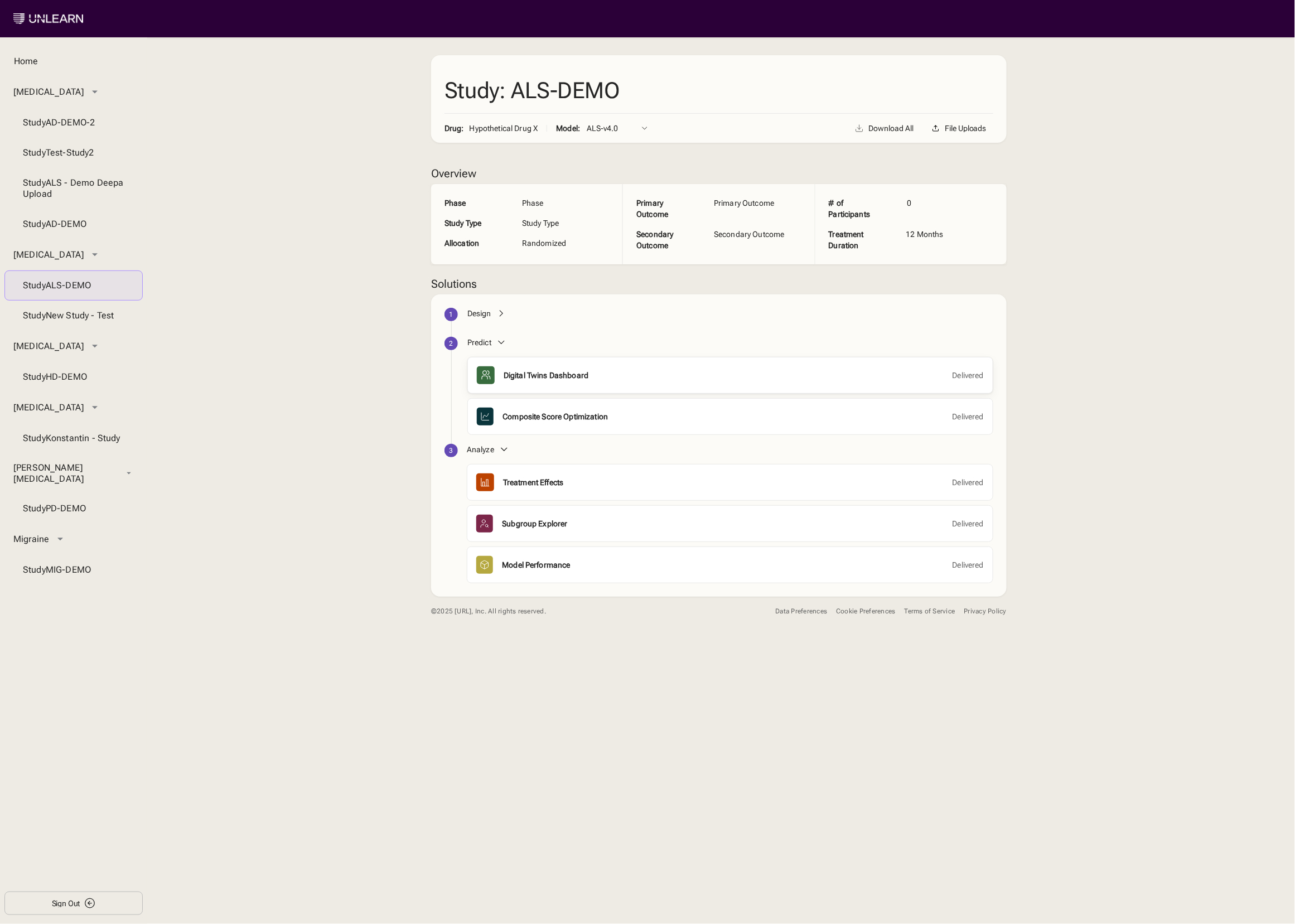
click at [520, 378] on div "Digital Twins Dashboard" at bounding box center [546, 376] width 85 height 11
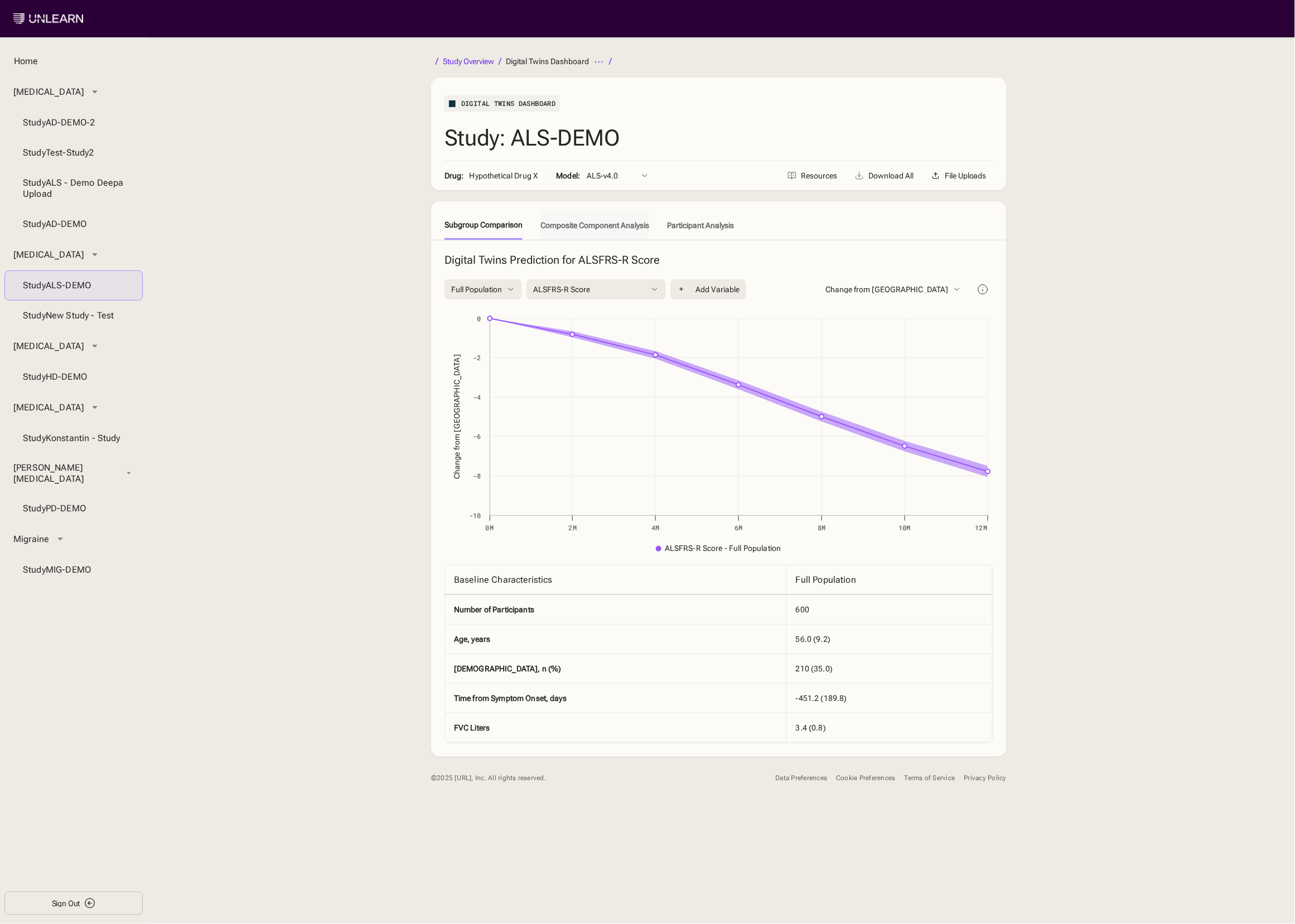
click at [610, 223] on button "Composite Component Analysis" at bounding box center [594, 224] width 108 height 29
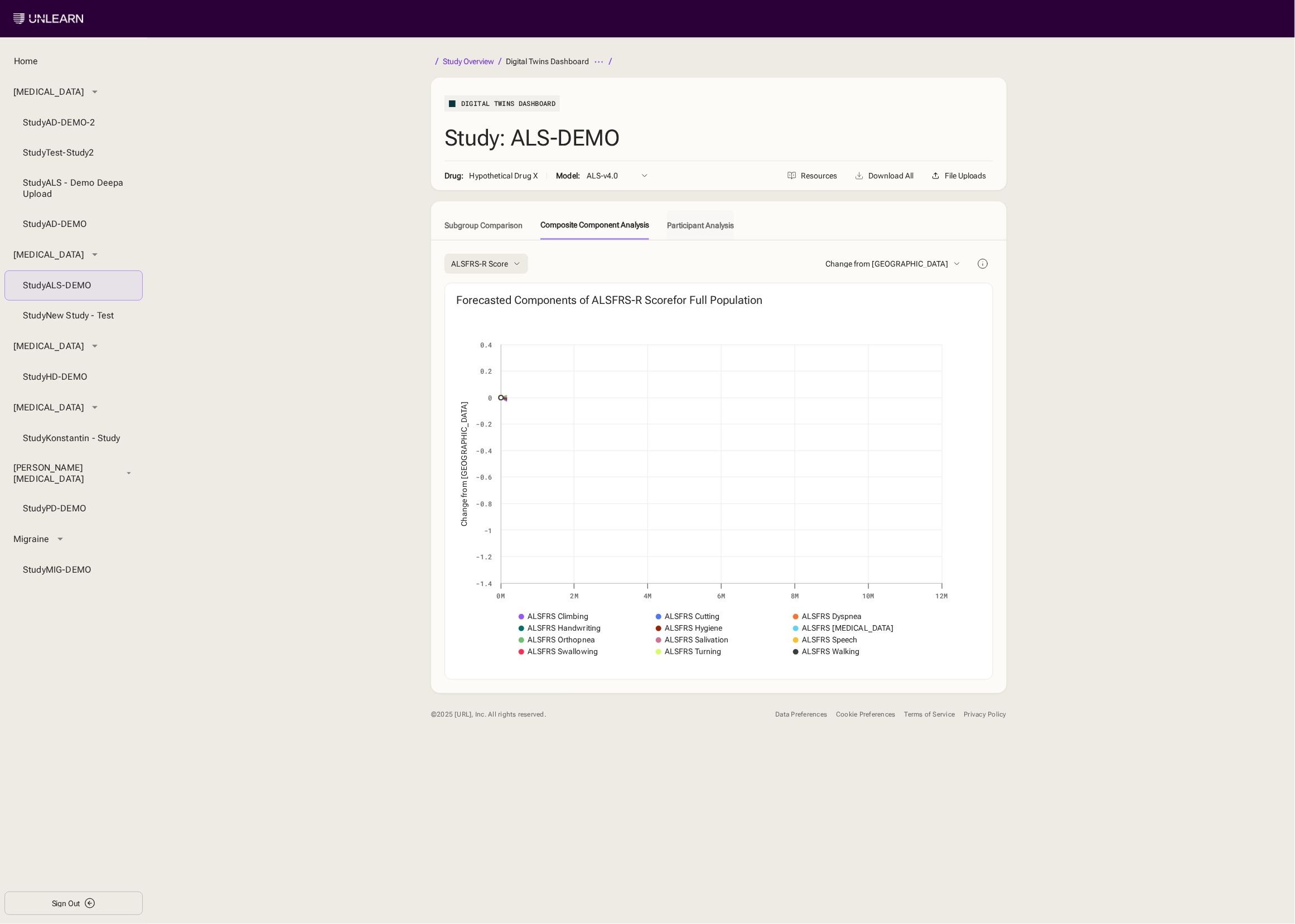
click at [690, 229] on button "Participant Analysis" at bounding box center [700, 224] width 67 height 29
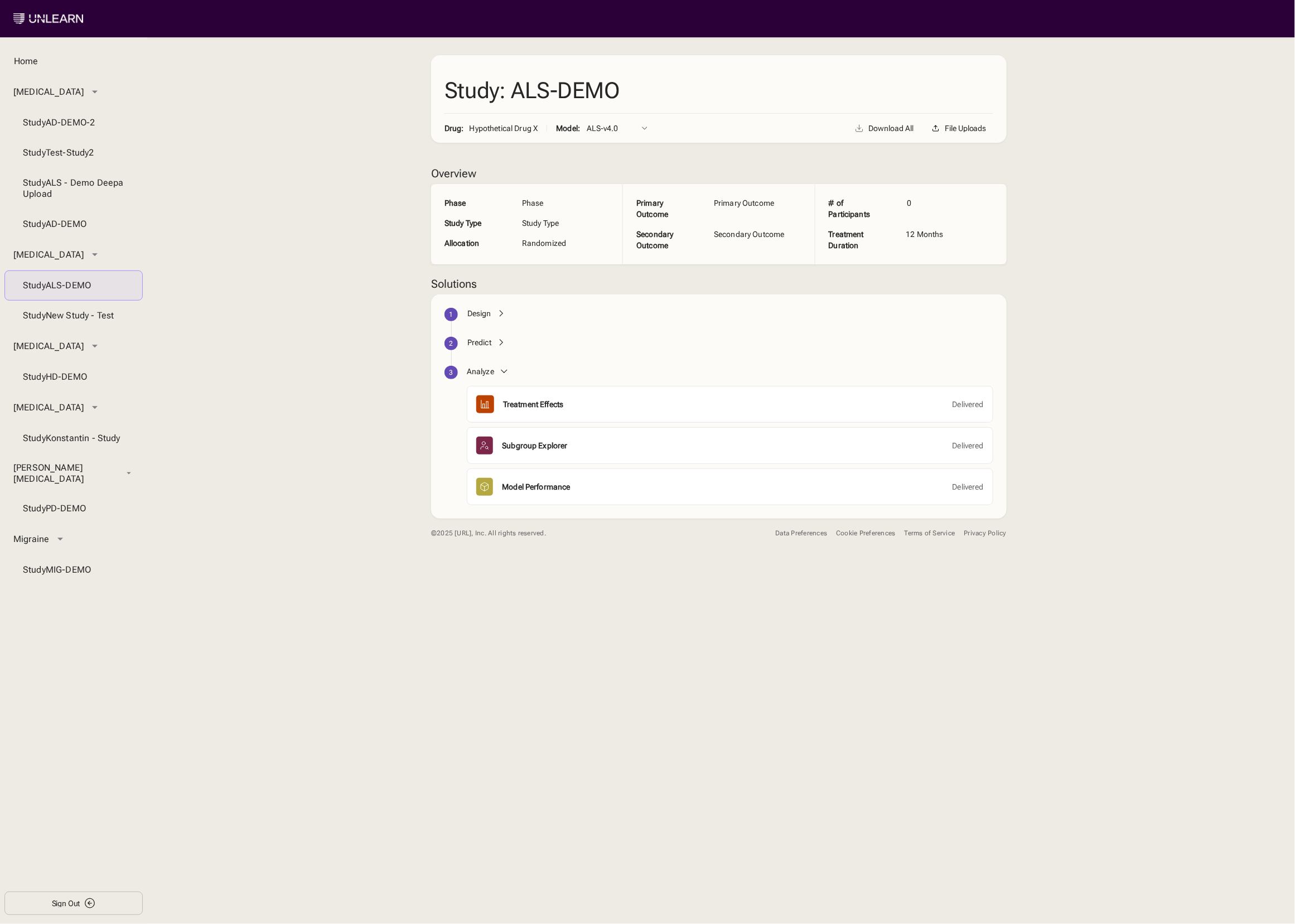
click at [483, 344] on div "Predict" at bounding box center [478, 343] width 24 height 11
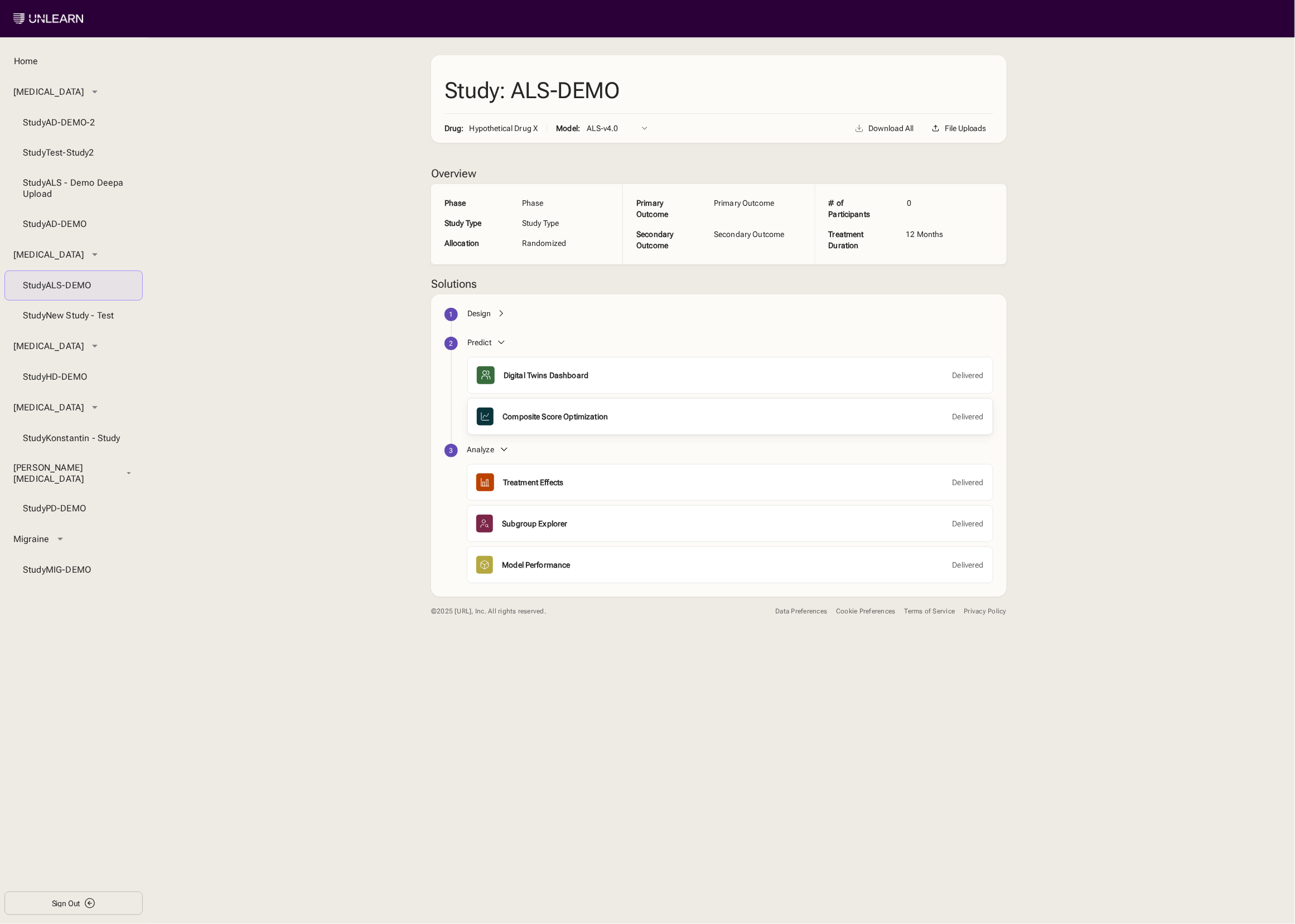
click at [538, 408] on div "Composite Score Optimization Delivered" at bounding box center [730, 416] width 507 height 18
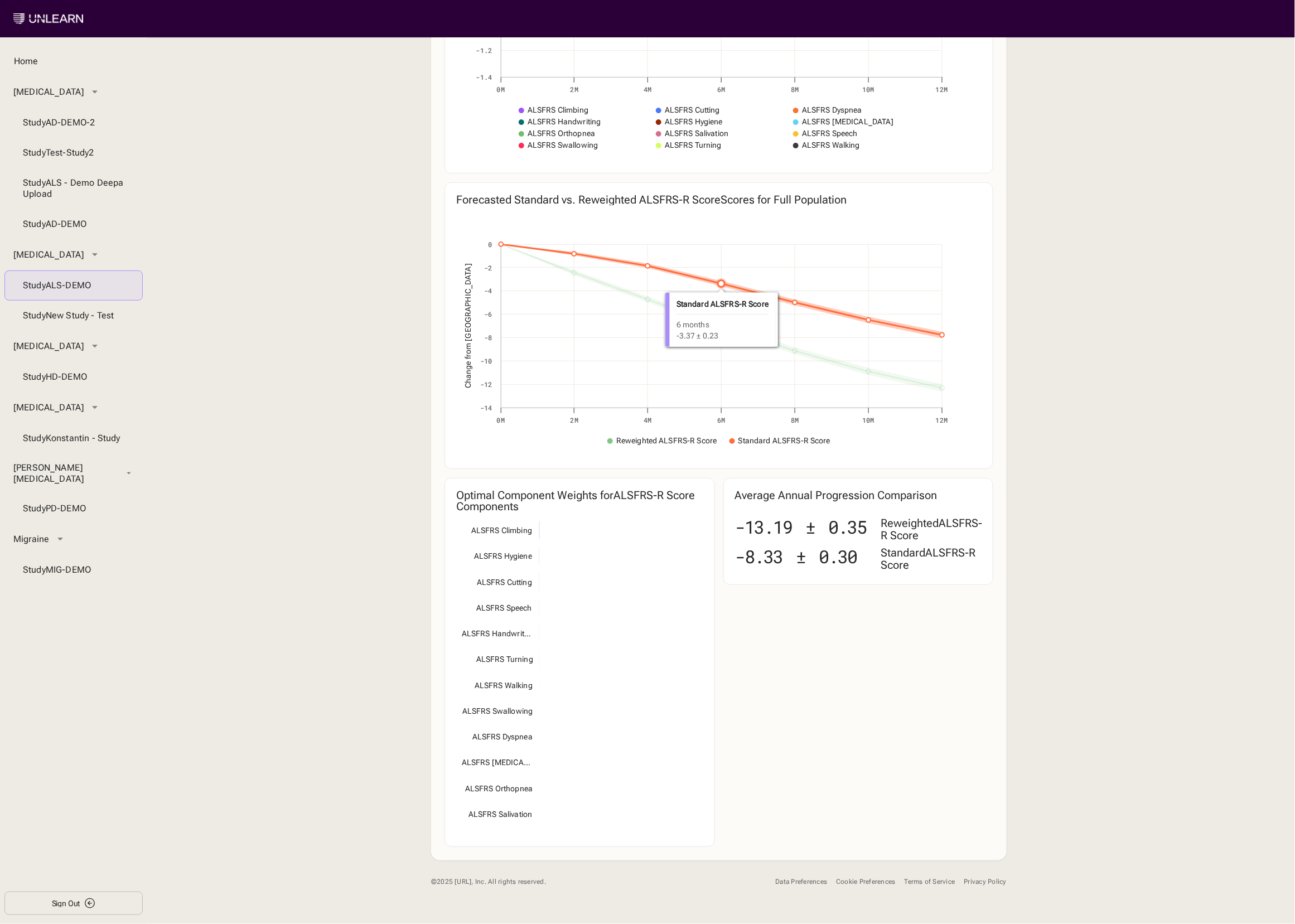
scroll to position [485, 0]
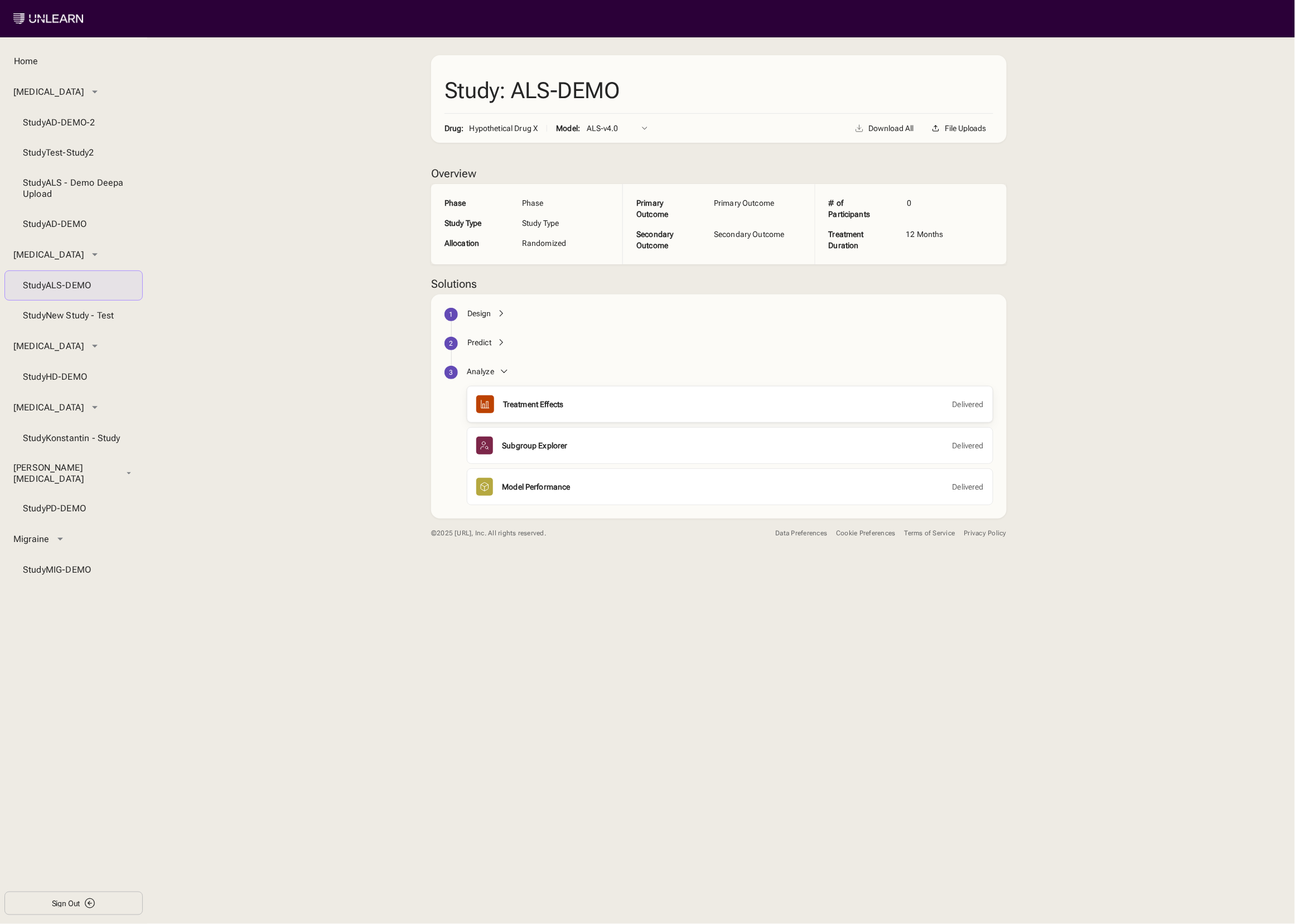
click at [533, 395] on div "Treatment Effects Delivered" at bounding box center [730, 404] width 526 height 37
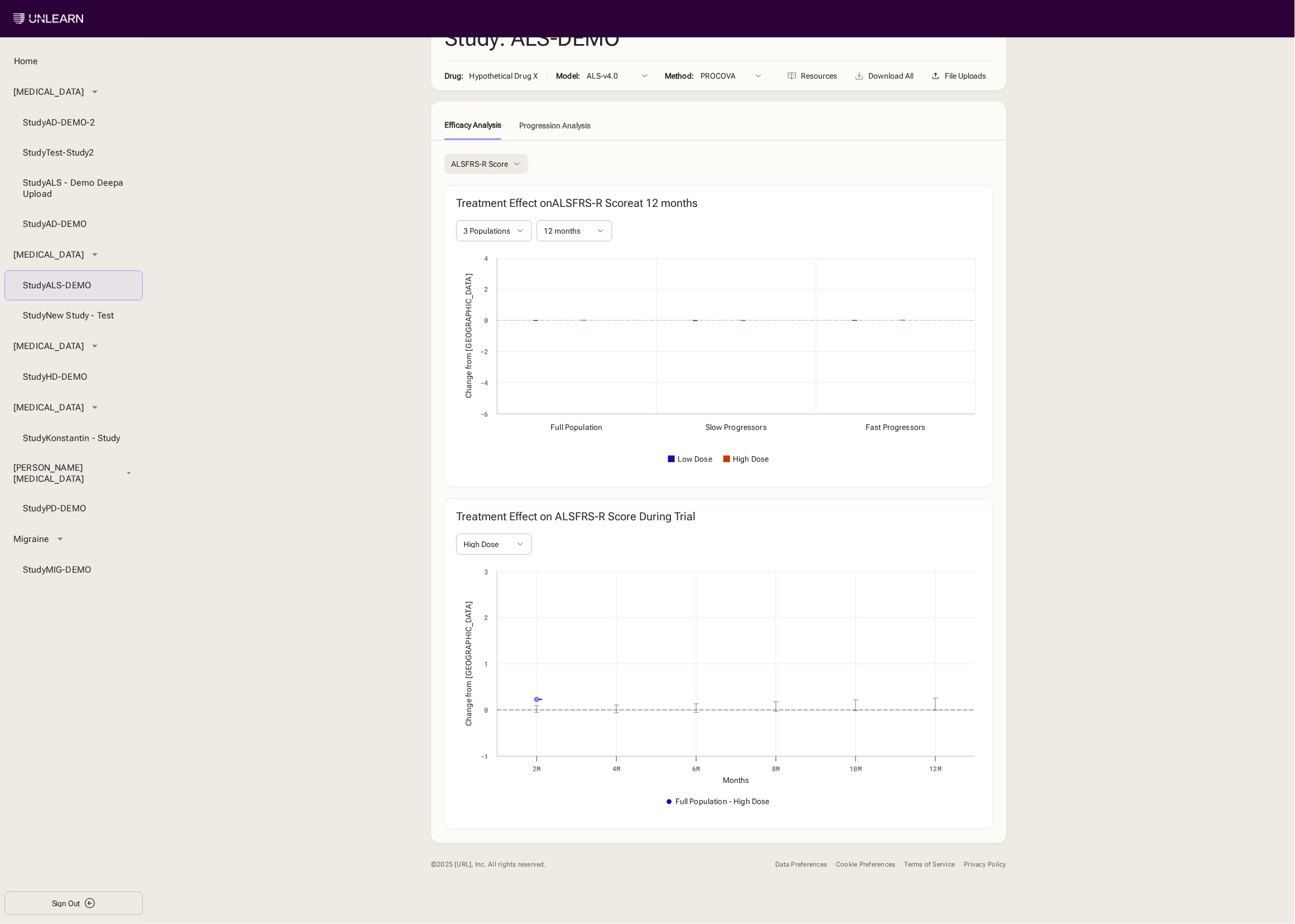
scroll to position [101, 0]
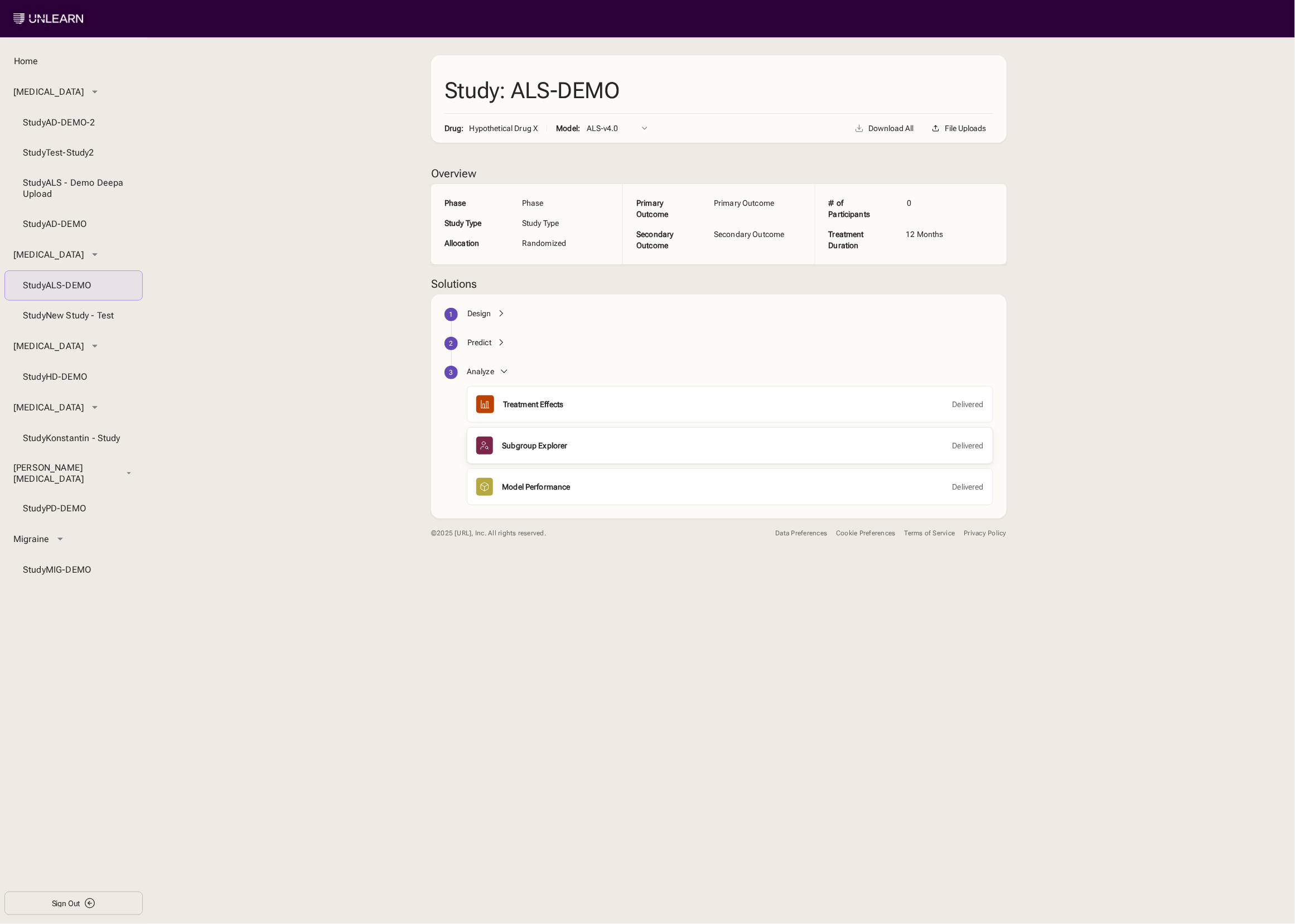
click at [530, 446] on div "Subgroup Explorer" at bounding box center [534, 446] width 65 height 11
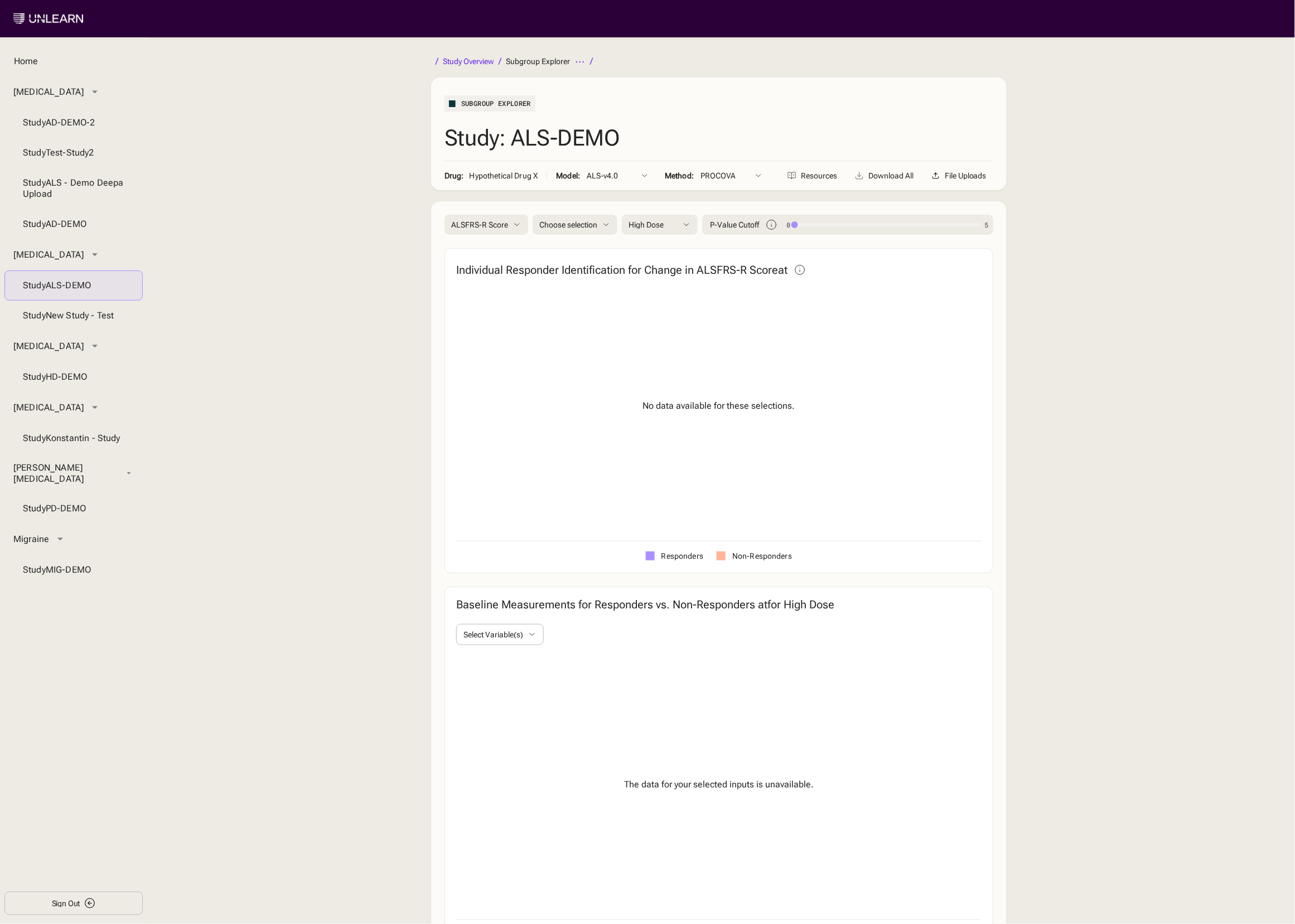
type input "****"
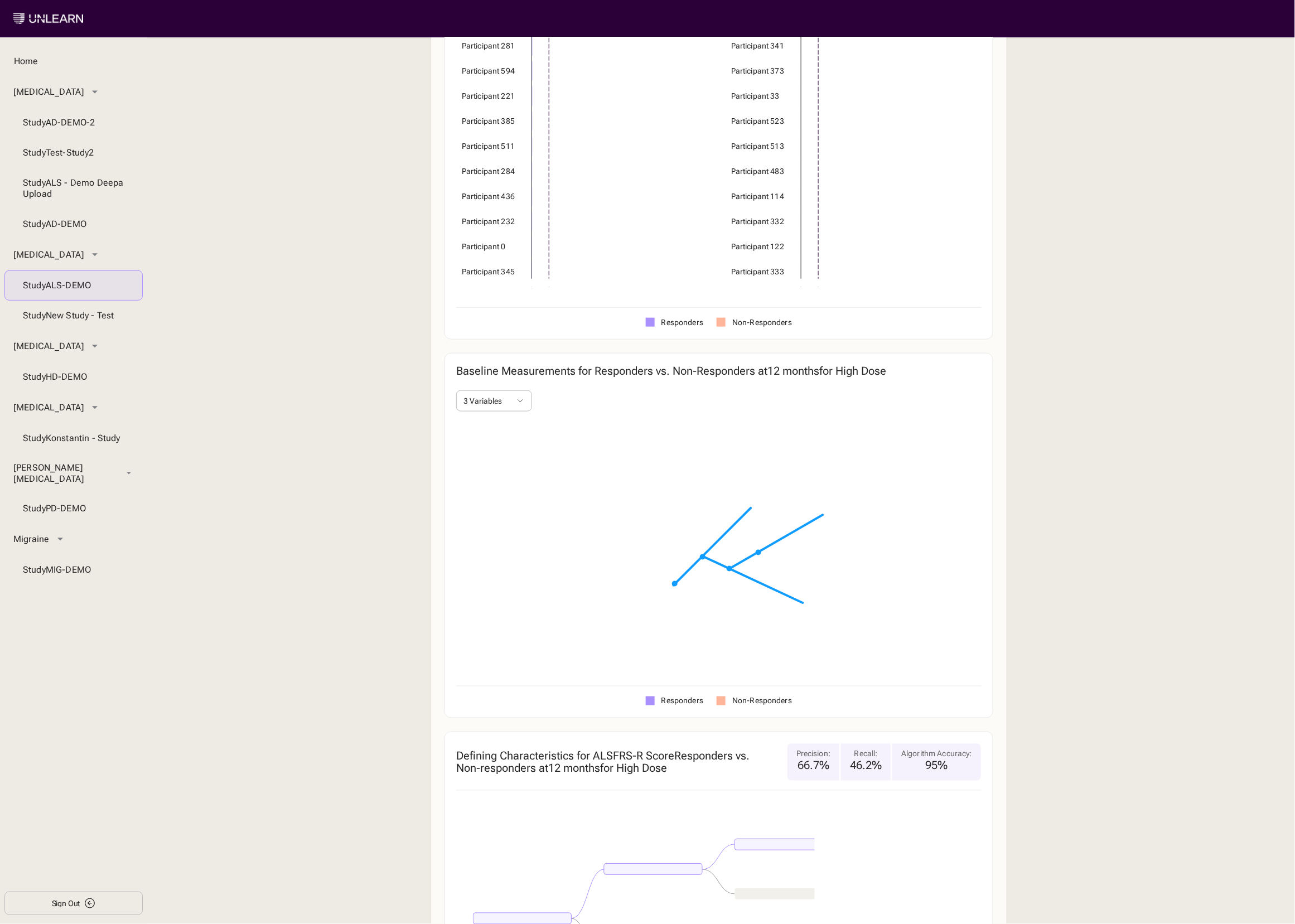
scroll to position [544, 0]
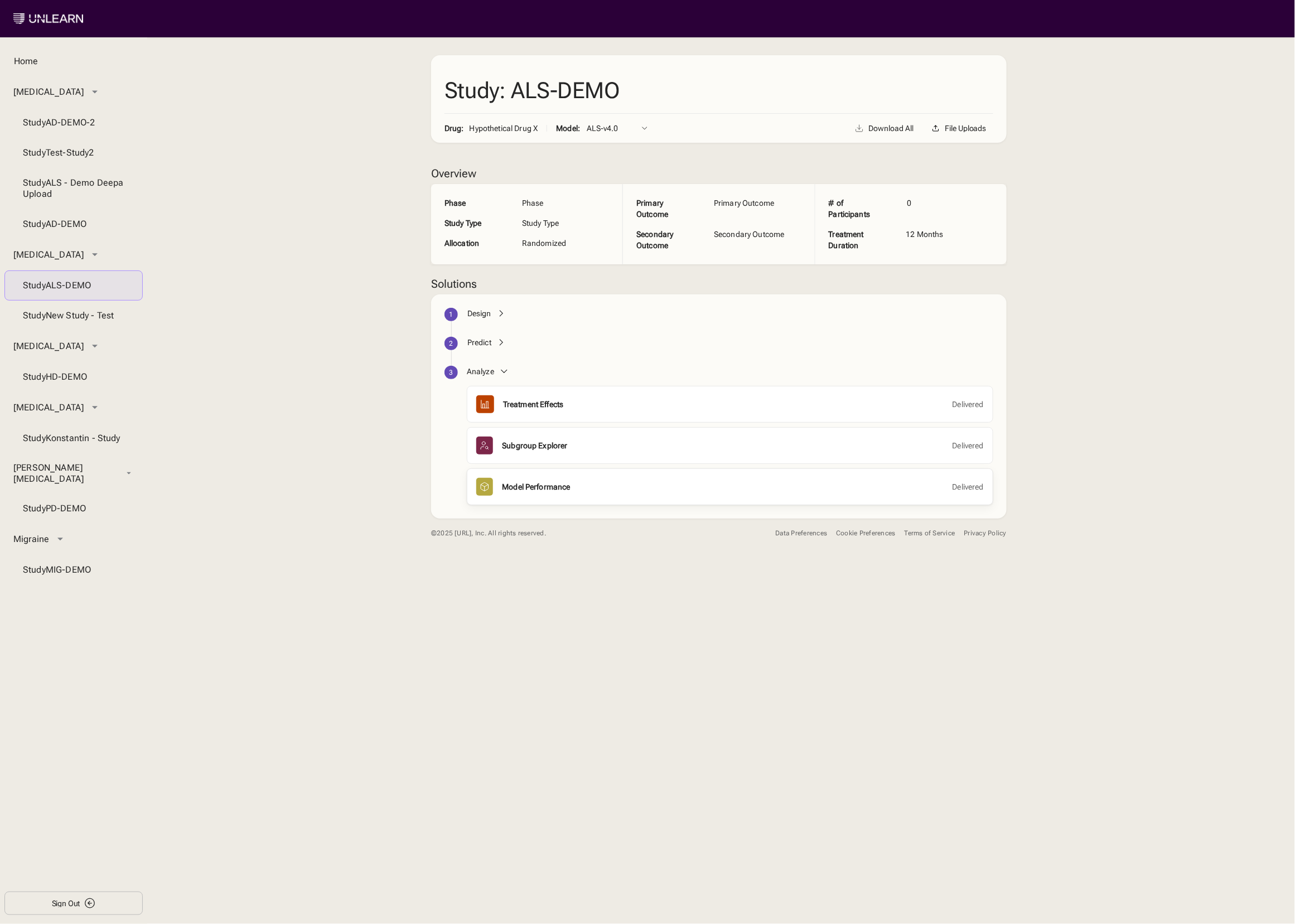
click at [549, 490] on div "Model Performance" at bounding box center [536, 487] width 68 height 11
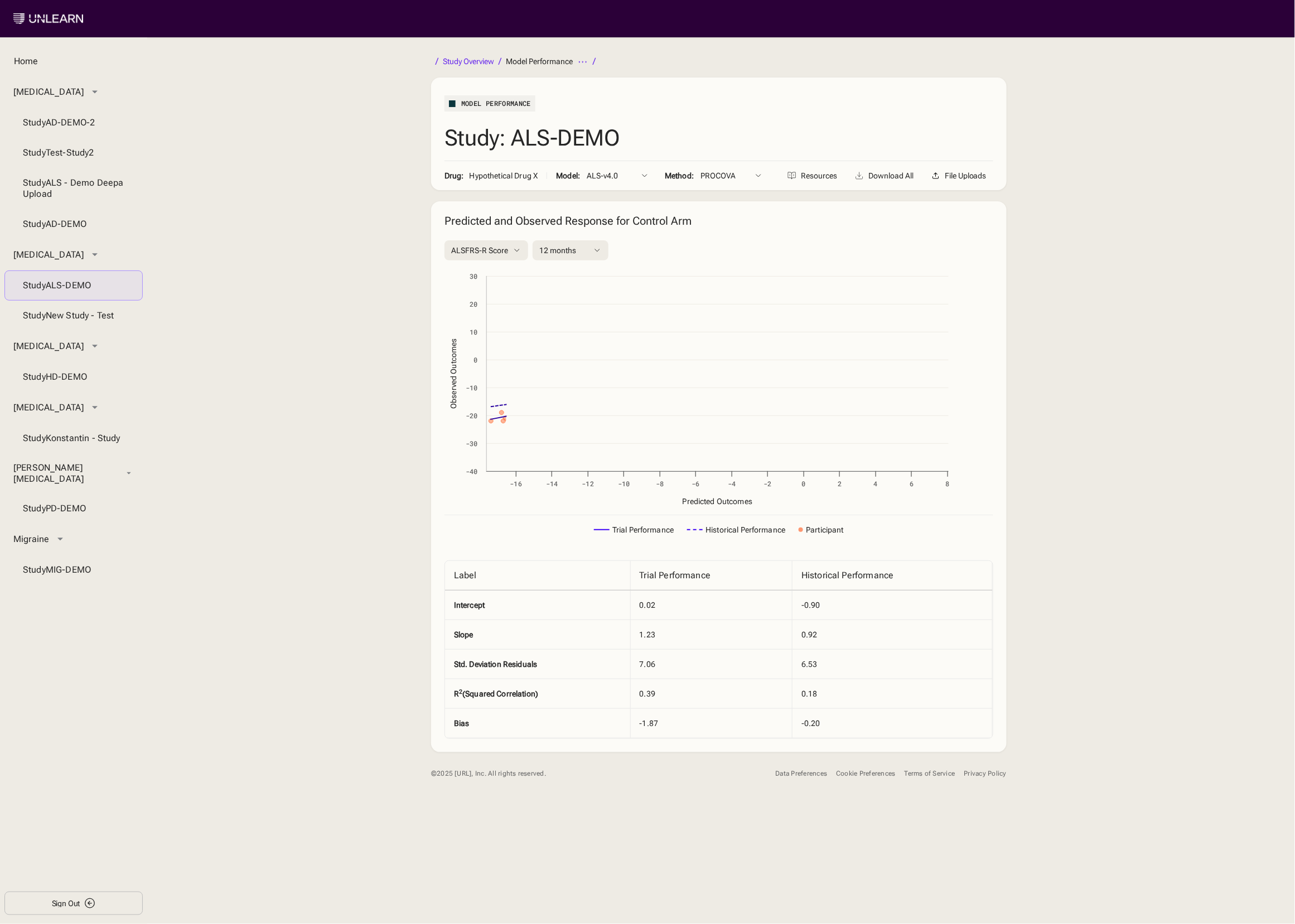
scroll to position [99, 0]
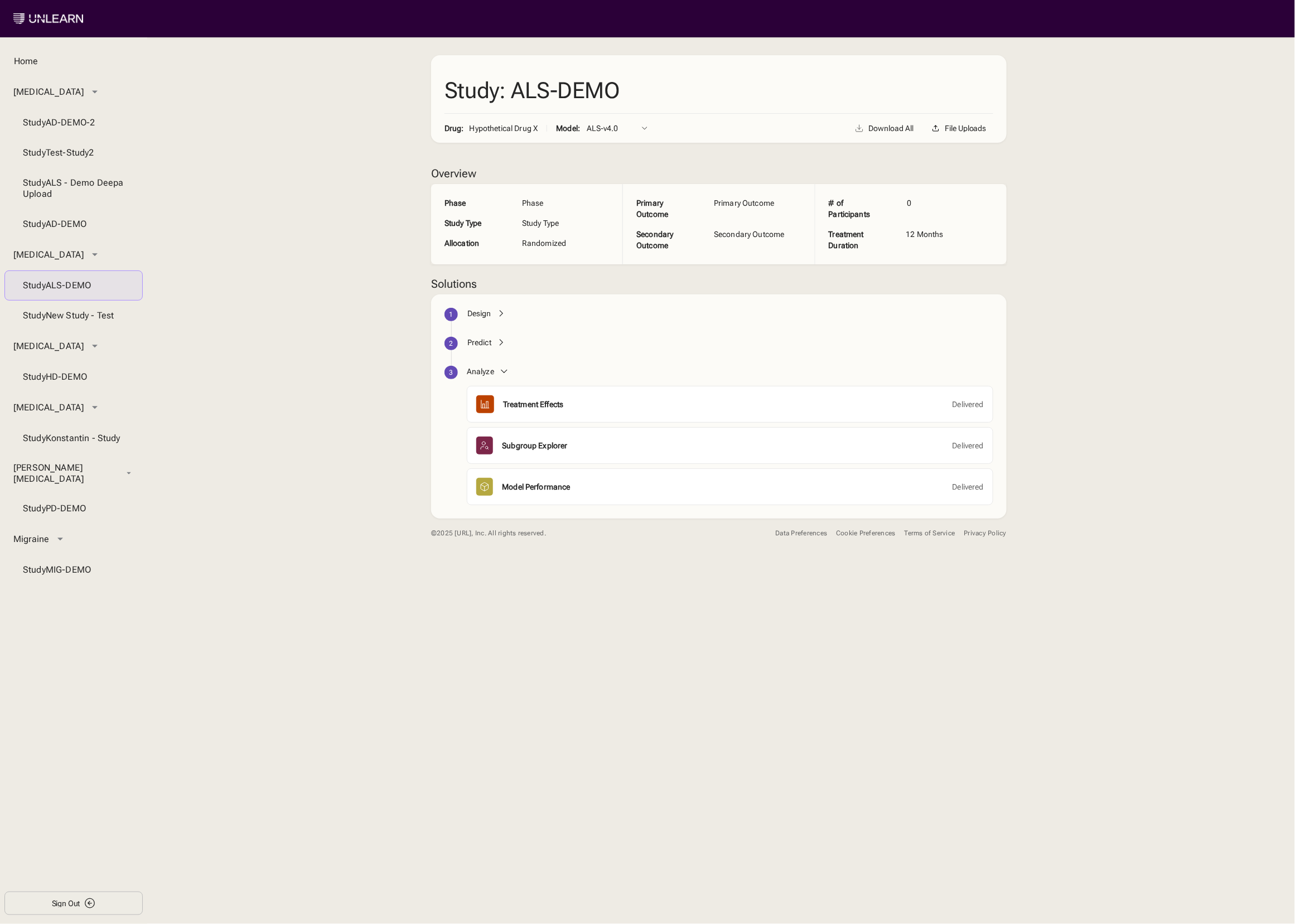
click at [59, 900] on div "Sign Out" at bounding box center [66, 903] width 28 height 8
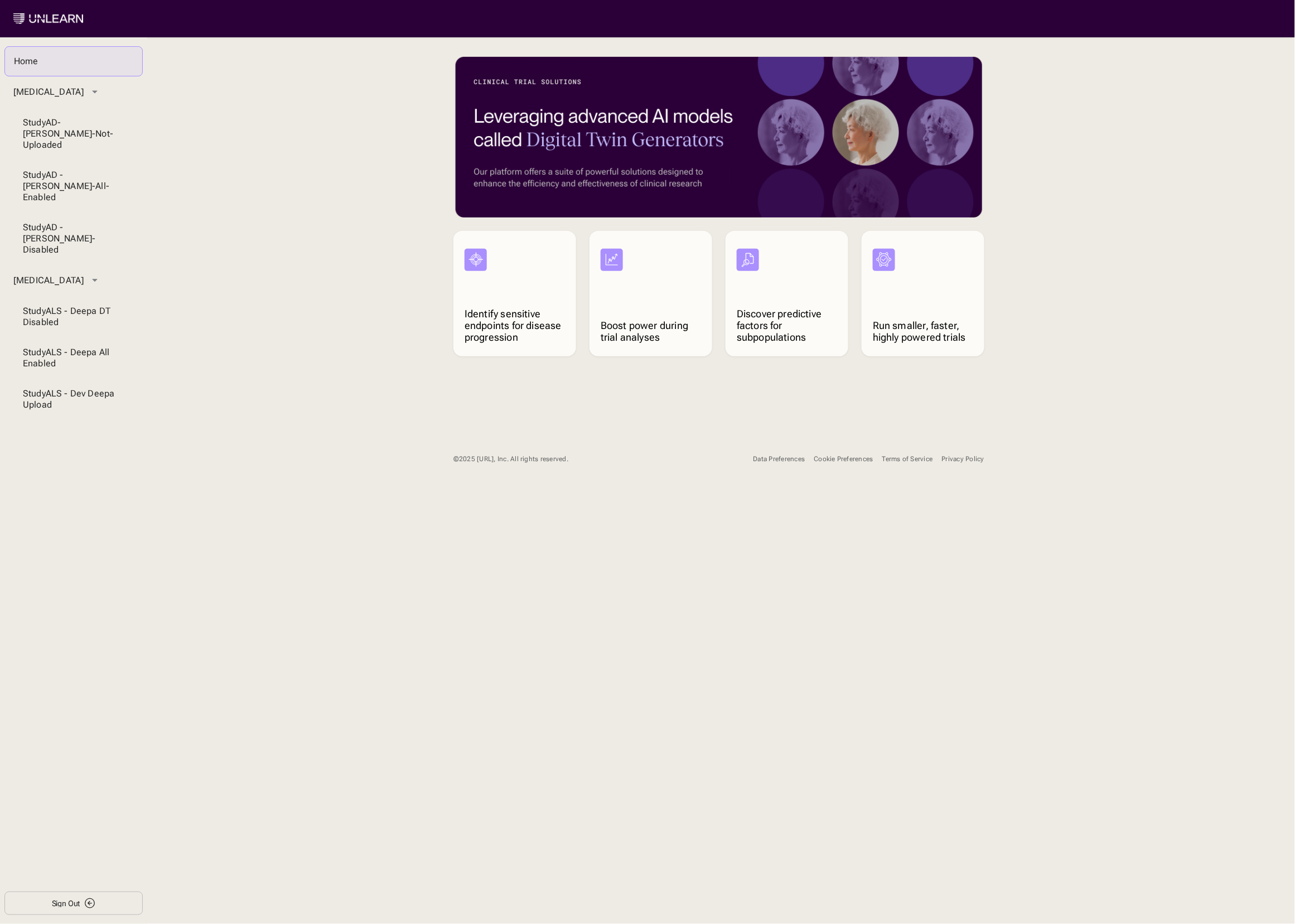
click at [827, 453] on button "Cookie Preferences" at bounding box center [843, 459] width 59 height 20
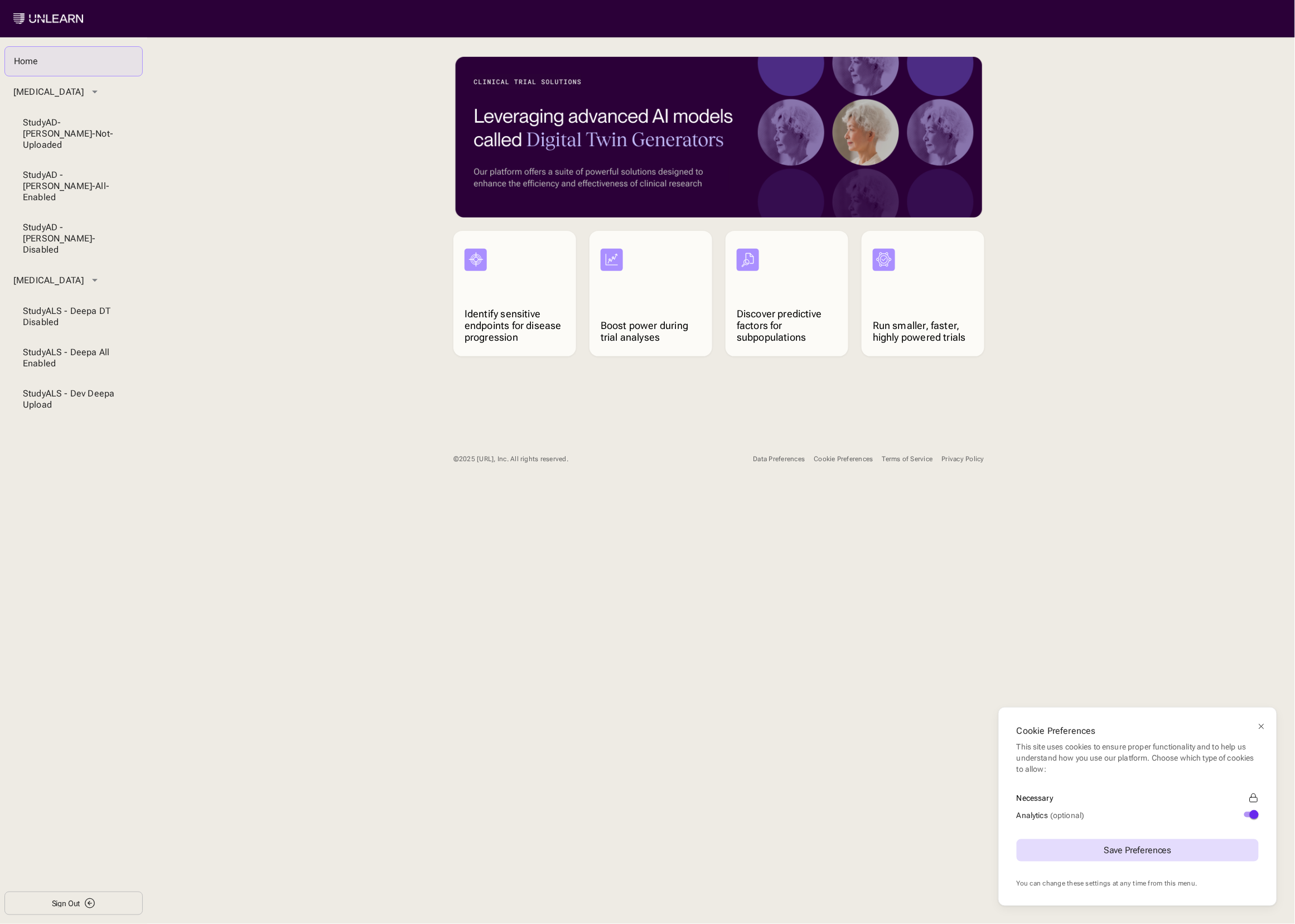
click at [1246, 815] on button "Analytics (optional)" at bounding box center [1251, 815] width 14 height 6
click at [1108, 864] on div "Save Preferences" at bounding box center [1137, 851] width 242 height 58
click at [1110, 850] on div "Save Preferences" at bounding box center [1138, 850] width 68 height 8
